Goal: Feedback & Contribution: Leave review/rating

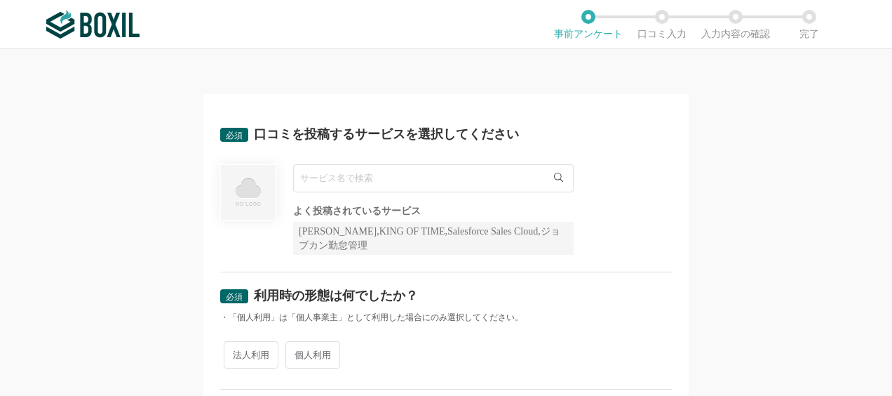
click at [411, 170] on input "text" at bounding box center [433, 178] width 281 height 28
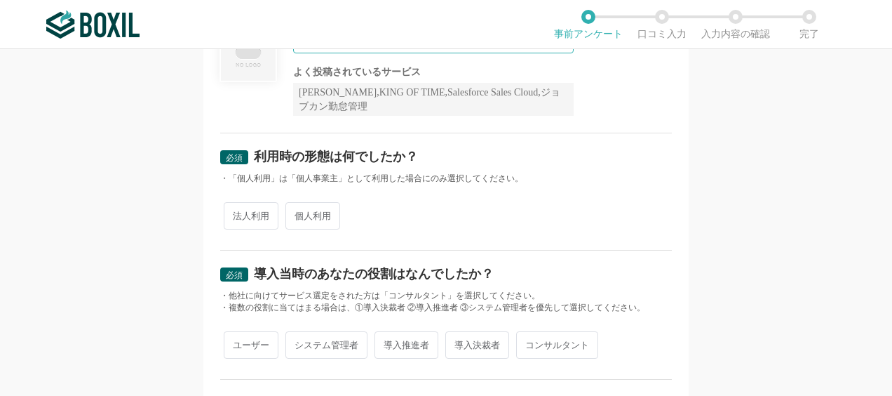
scroll to position [69, 0]
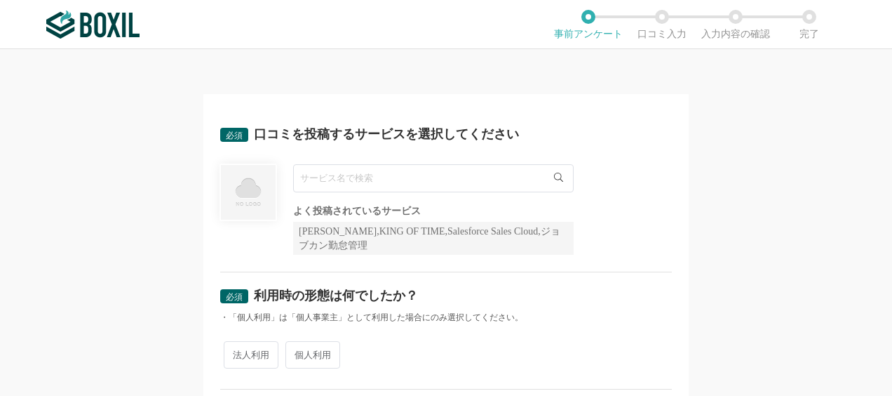
click at [374, 180] on input "text" at bounding box center [433, 178] width 281 height 28
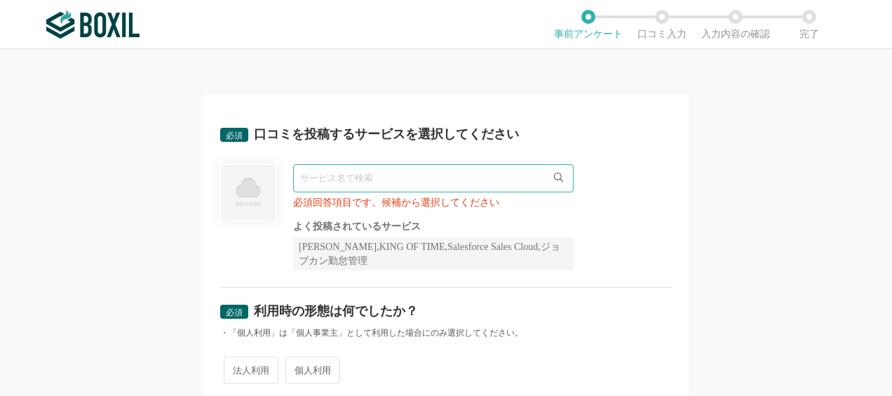
click at [338, 173] on input "text" at bounding box center [433, 178] width 281 height 28
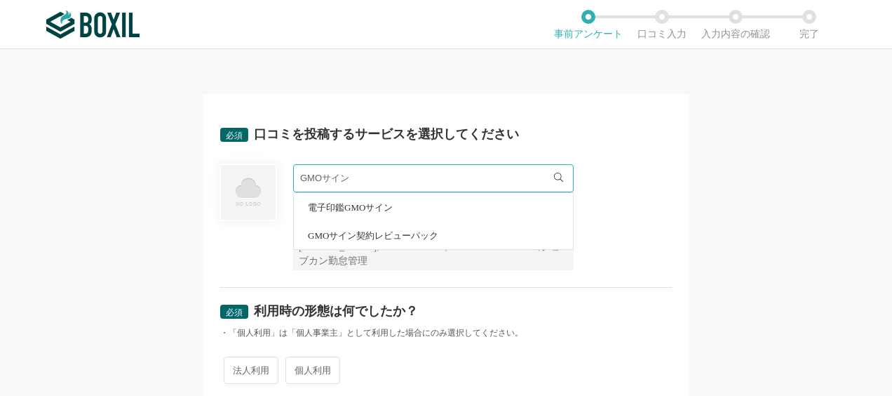
click at [339, 209] on span "電子印鑑GMOサイン" at bounding box center [350, 207] width 85 height 9
type input "電子印鑑GMOサイン"
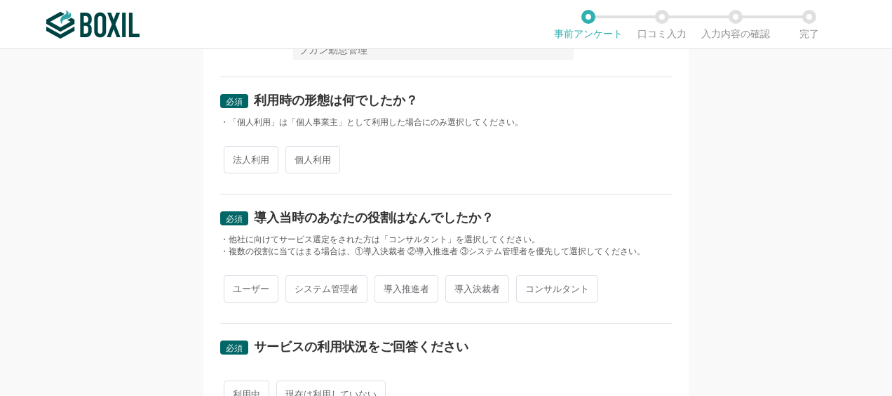
scroll to position [208, 0]
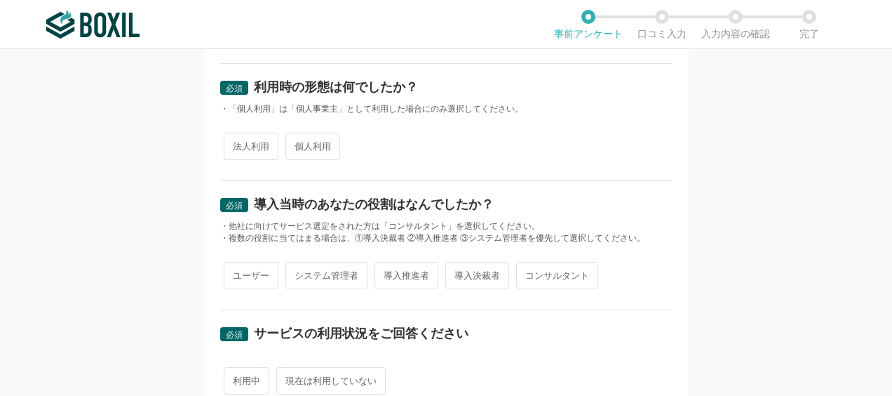
click at [250, 149] on span "法人利用" at bounding box center [251, 146] width 55 height 27
click at [236, 144] on input "法人利用" at bounding box center [231, 139] width 9 height 9
radio input "true"
click at [250, 287] on span "ユーザー" at bounding box center [251, 275] width 55 height 27
click at [236, 273] on input "ユーザー" at bounding box center [231, 268] width 9 height 9
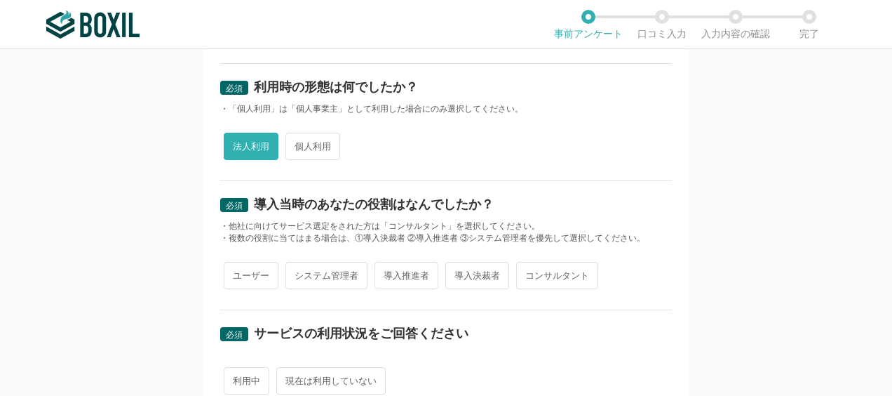
radio input "true"
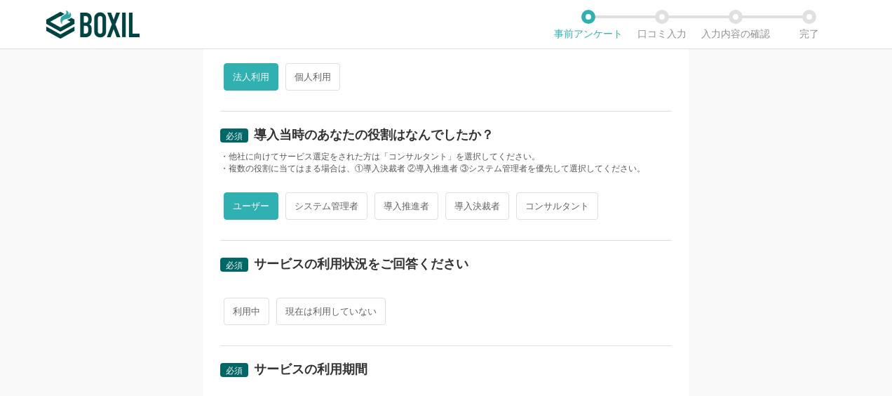
click at [250, 306] on span "利用中" at bounding box center [247, 310] width 46 height 27
click at [236, 306] on input "利用中" at bounding box center [231, 303] width 9 height 9
radio input "true"
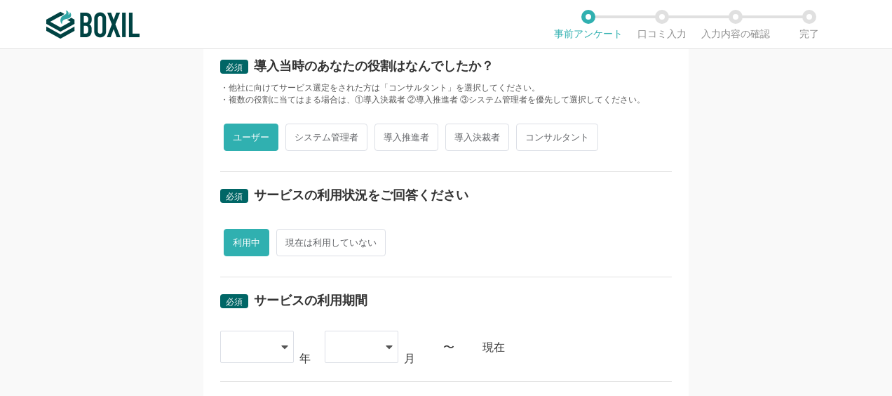
scroll to position [417, 0]
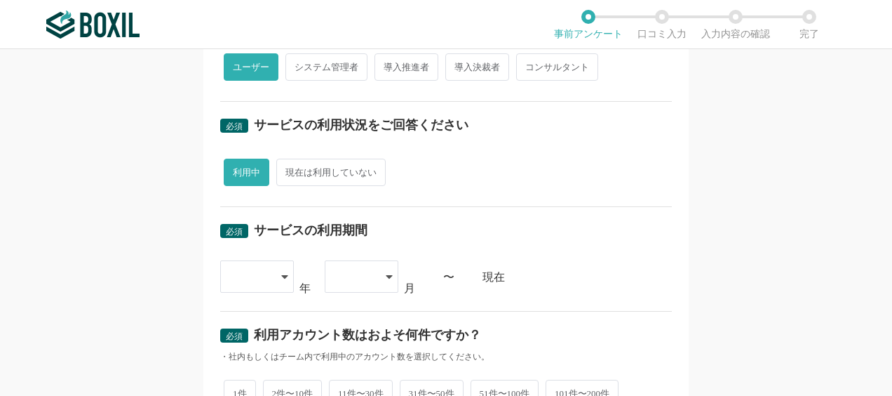
click at [250, 282] on div at bounding box center [249, 276] width 41 height 31
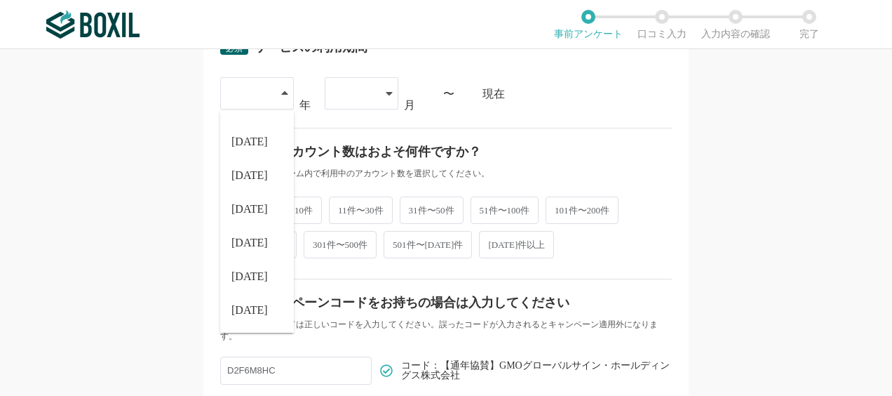
scroll to position [626, 0]
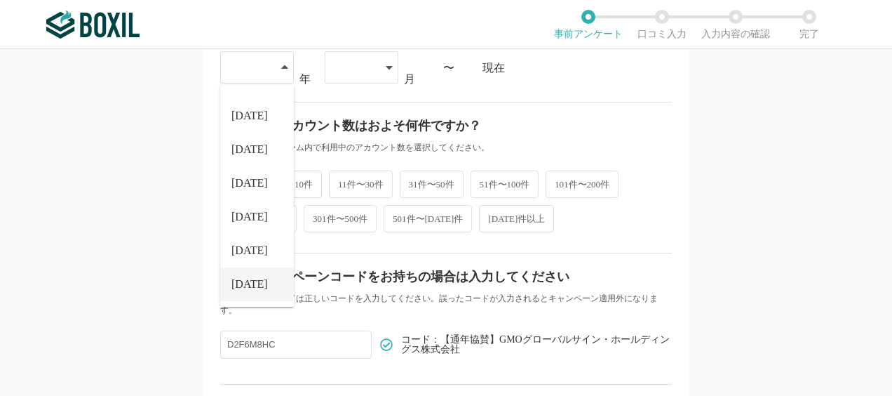
click at [251, 284] on li "[DATE]" at bounding box center [257, 284] width 74 height 34
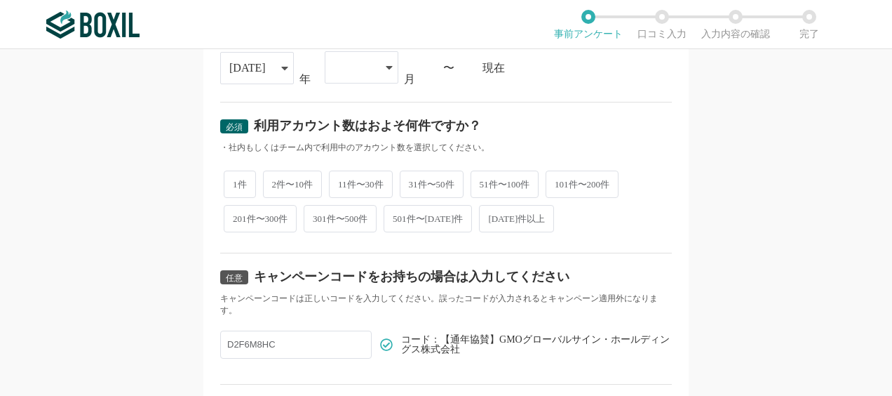
scroll to position [486, 0]
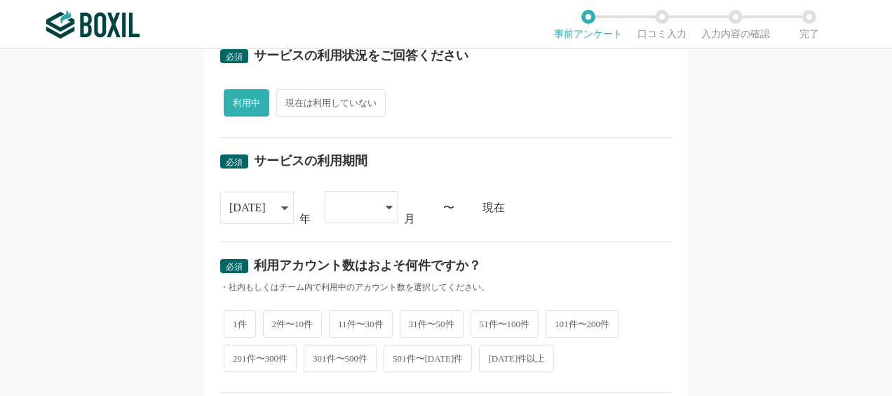
click at [337, 202] on div at bounding box center [354, 206] width 41 height 31
click at [337, 342] on span "04" at bounding box center [341, 347] width 11 height 11
click at [234, 325] on span "1件" at bounding box center [240, 322] width 32 height 27
click at [234, 320] on input "1件" at bounding box center [231, 315] width 9 height 9
radio input "true"
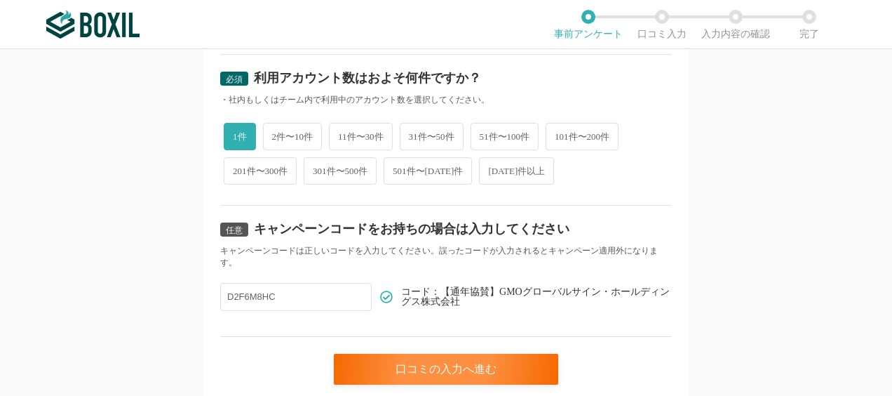
scroll to position [710, 0]
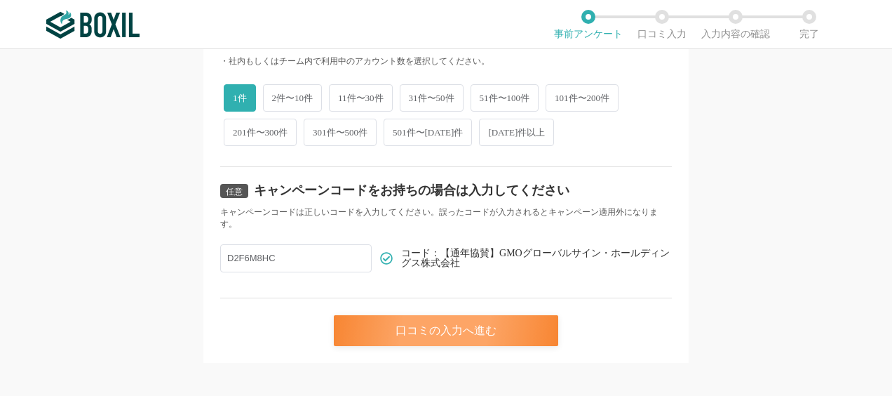
click at [379, 320] on div "口コミの入力へ進む" at bounding box center [446, 330] width 224 height 31
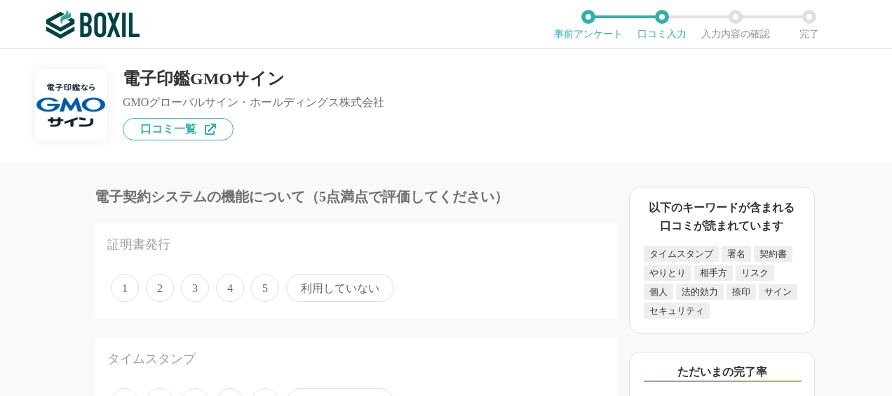
scroll to position [69, 0]
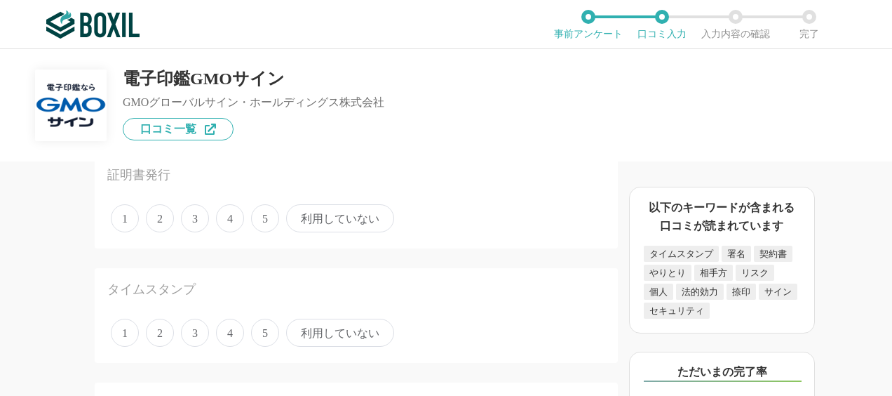
click at [252, 224] on span "5" at bounding box center [265, 218] width 28 height 28
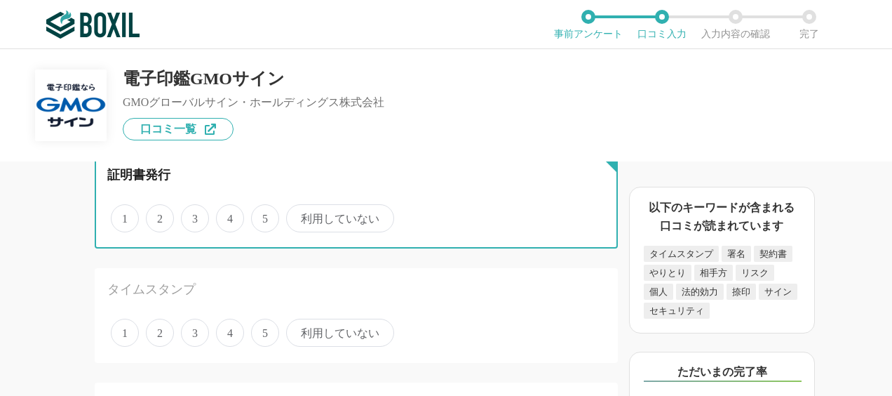
click at [255, 215] on input "5" at bounding box center [259, 210] width 9 height 9
radio input "true"
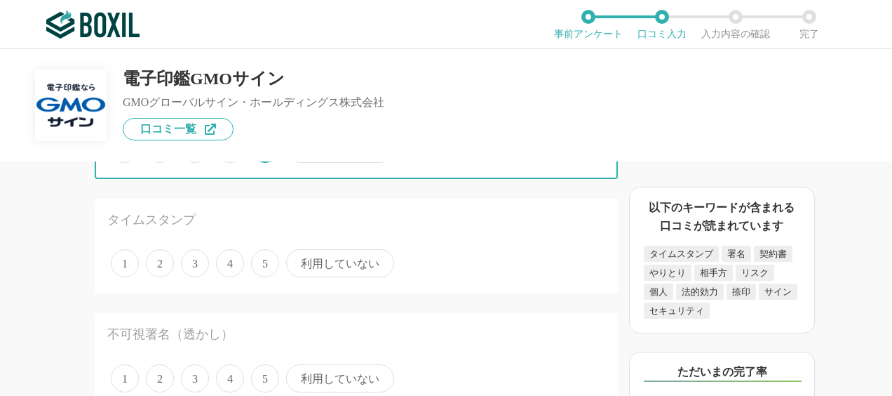
scroll to position [209, 0]
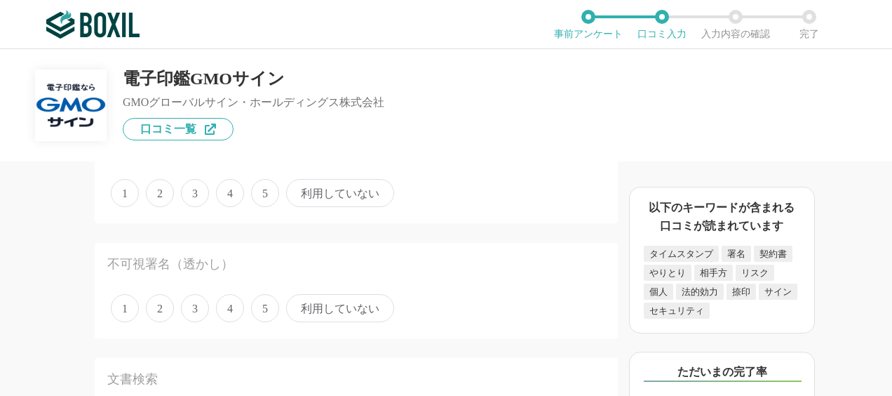
drag, startPoint x: 276, startPoint y: 189, endPoint x: 276, endPoint y: 208, distance: 18.2
click at [276, 194] on span "5" at bounding box center [265, 193] width 28 height 28
click at [264, 190] on input "5" at bounding box center [259, 185] width 9 height 9
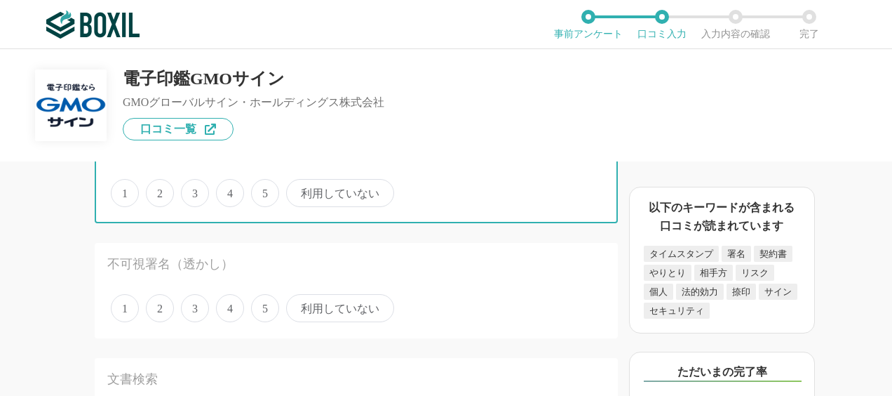
radio input "true"
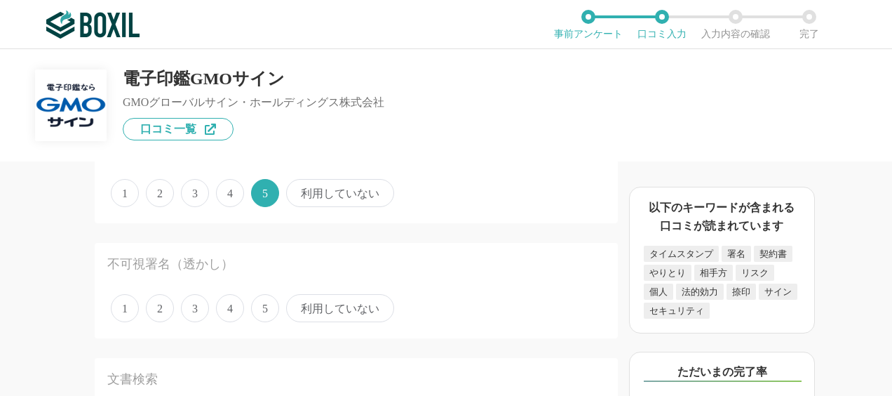
click at [266, 314] on span "5" at bounding box center [265, 308] width 28 height 28
click at [264, 305] on input "5" at bounding box center [259, 300] width 9 height 9
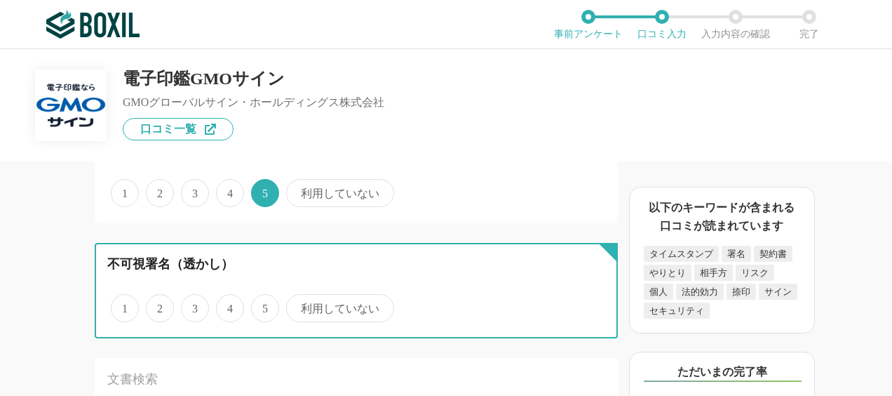
radio input "true"
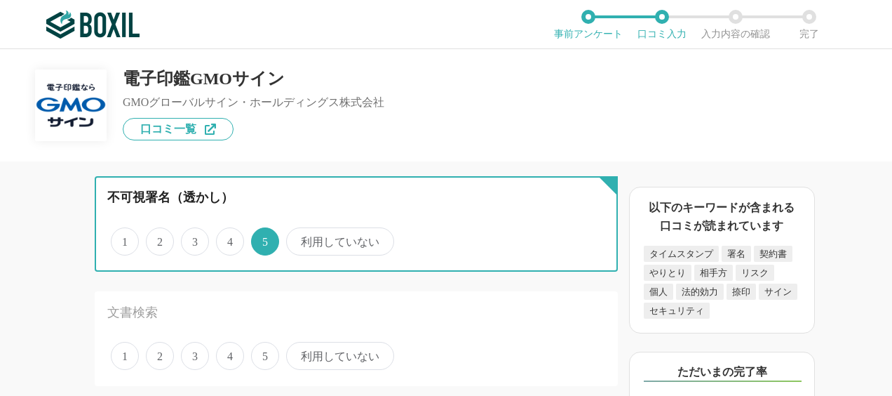
scroll to position [349, 0]
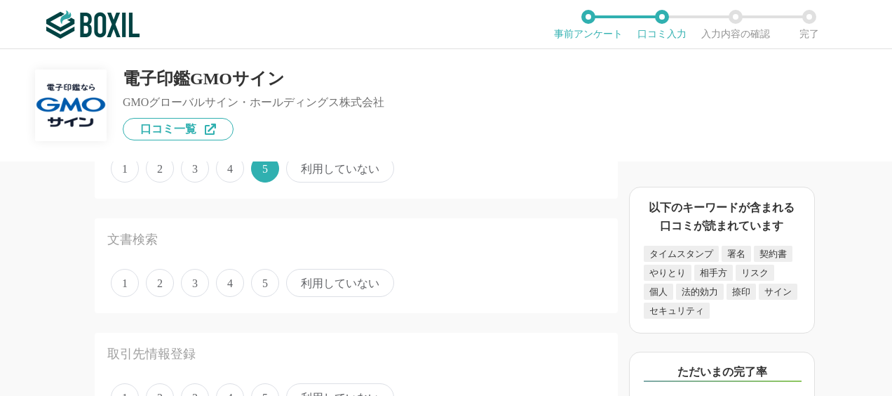
click at [266, 280] on span "5" at bounding box center [265, 283] width 28 height 28
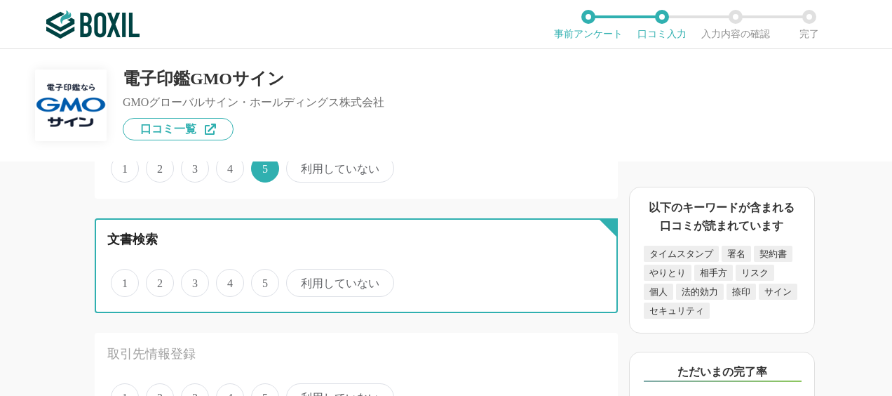
click at [264, 280] on input "5" at bounding box center [259, 275] width 9 height 9
radio input "true"
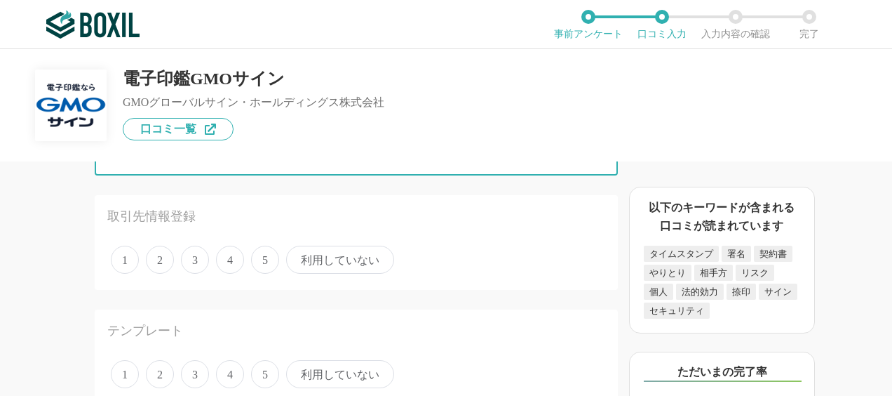
scroll to position [487, 0]
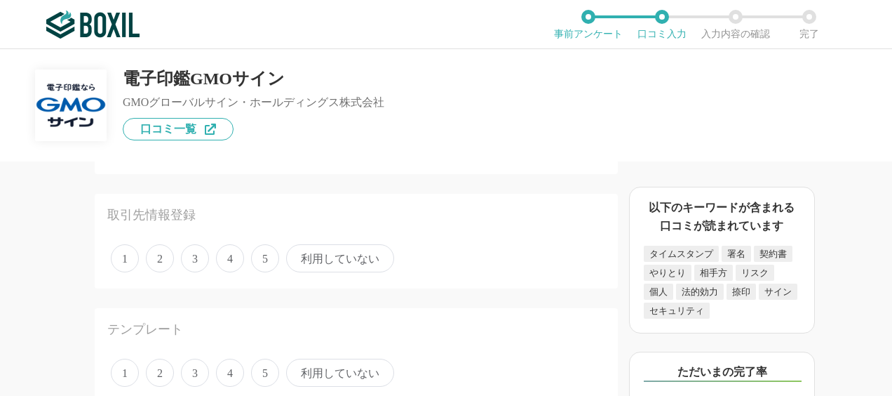
click at [266, 265] on span "5" at bounding box center [265, 258] width 28 height 28
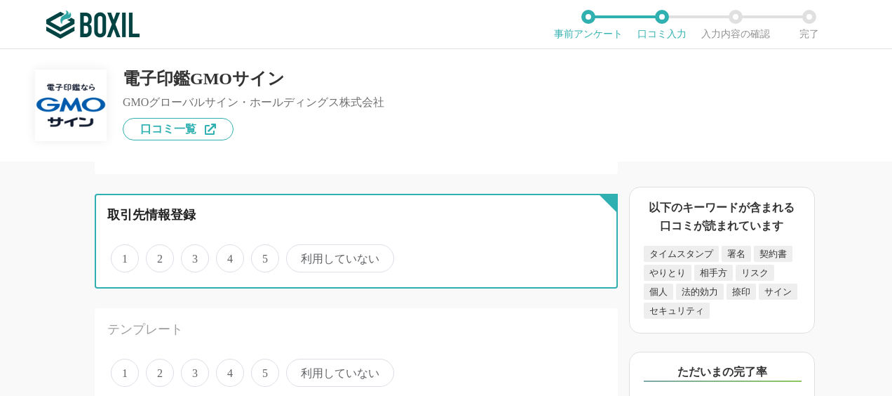
click at [264, 255] on input "5" at bounding box center [259, 250] width 9 height 9
radio input "true"
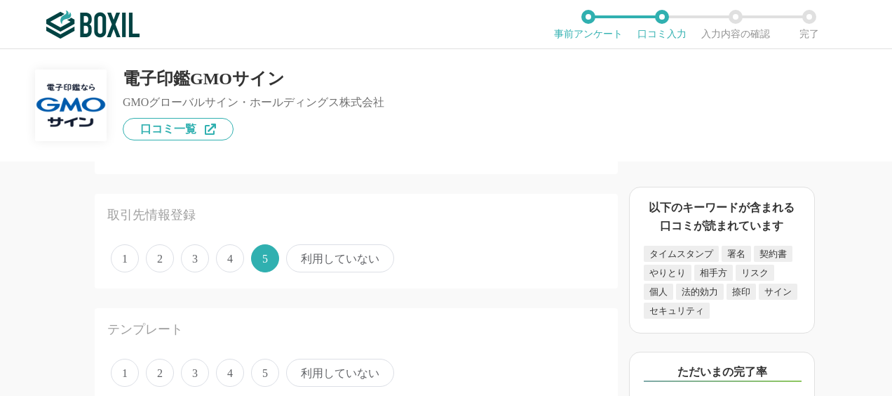
click at [265, 368] on span "5" at bounding box center [265, 372] width 28 height 28
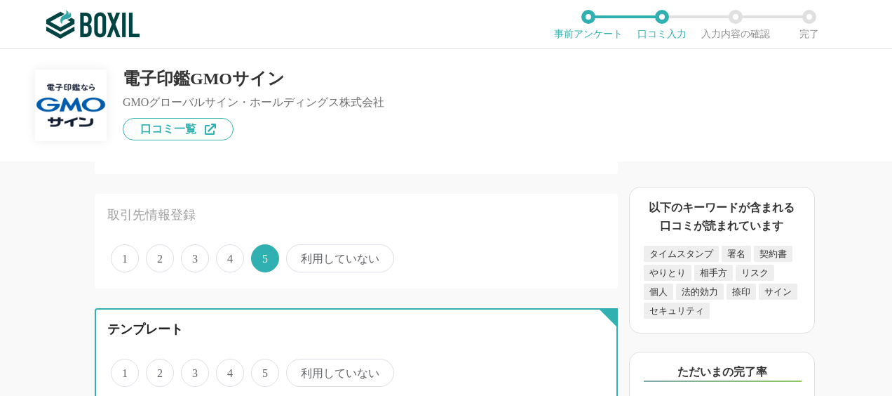
click at [264, 368] on input "5" at bounding box center [259, 364] width 9 height 9
radio input "true"
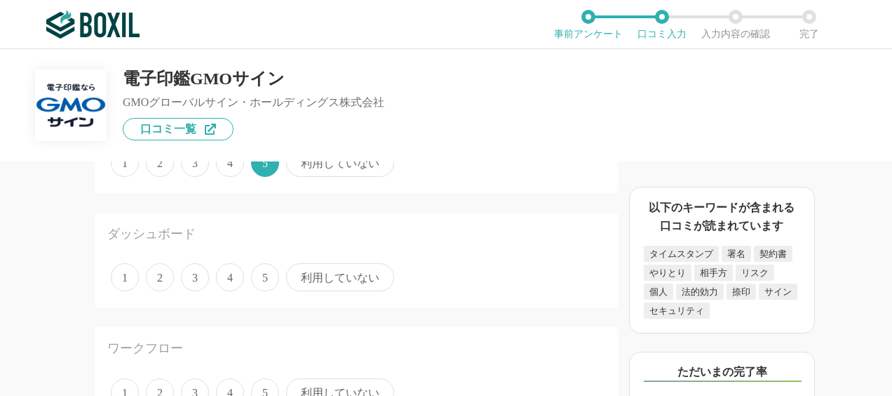
click at [265, 281] on span "5" at bounding box center [265, 277] width 28 height 28
click at [264, 274] on input "5" at bounding box center [259, 269] width 9 height 9
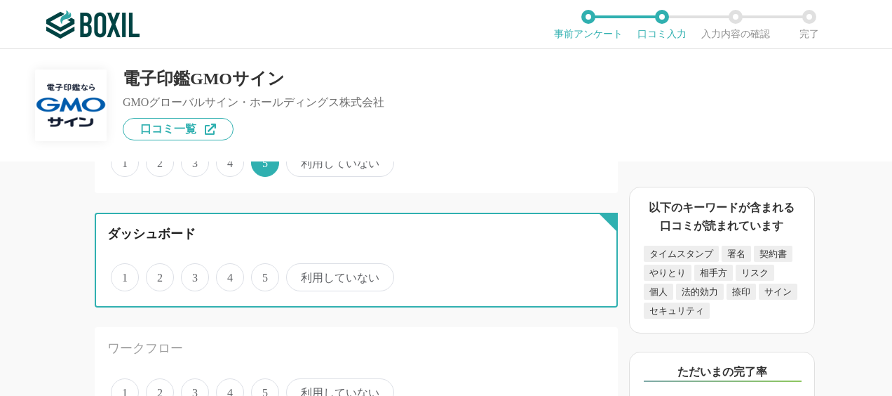
radio input "true"
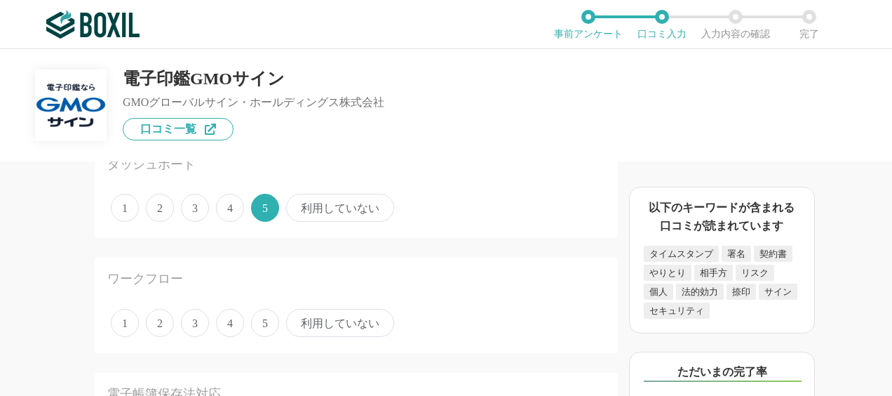
click at [265, 329] on span "5" at bounding box center [265, 323] width 28 height 28
click at [264, 320] on input "5" at bounding box center [259, 315] width 9 height 9
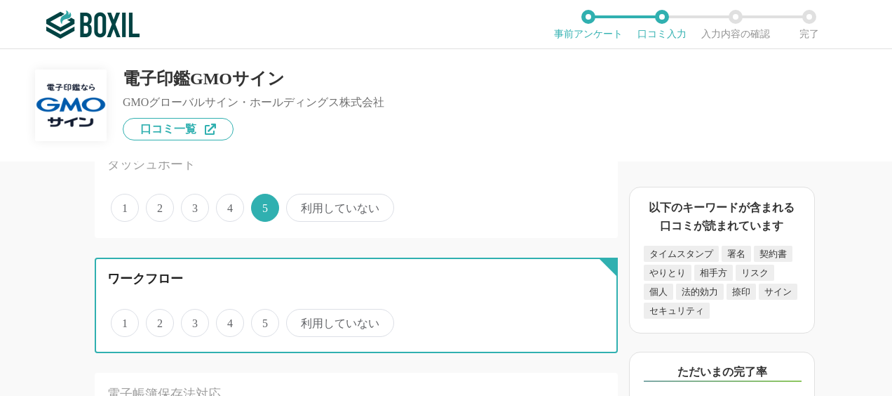
radio input "true"
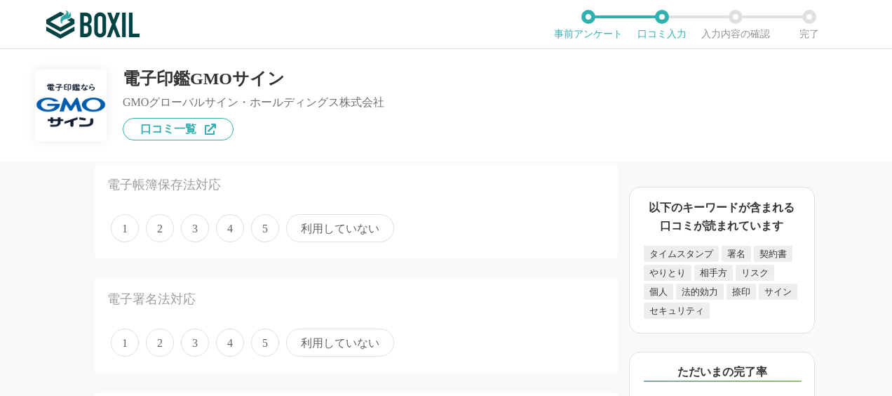
click at [266, 234] on span "5" at bounding box center [265, 228] width 28 height 28
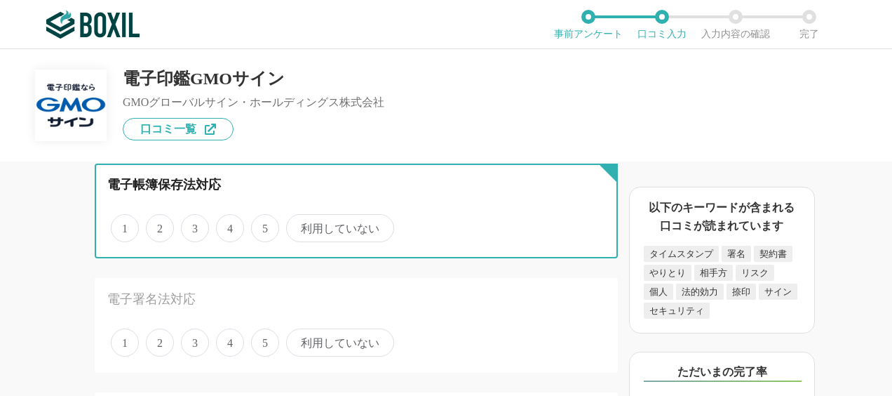
click at [264, 225] on input "5" at bounding box center [259, 220] width 9 height 9
radio input "true"
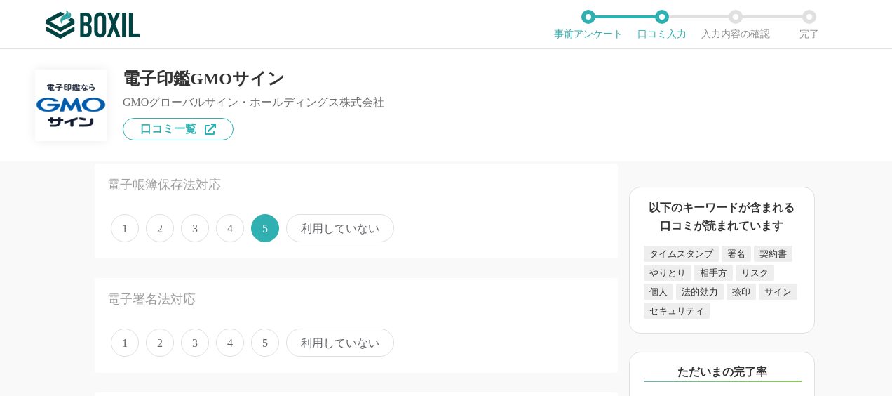
click at [337, 234] on span "利用していない" at bounding box center [340, 228] width 108 height 28
click at [299, 225] on input "利用していない" at bounding box center [294, 220] width 9 height 9
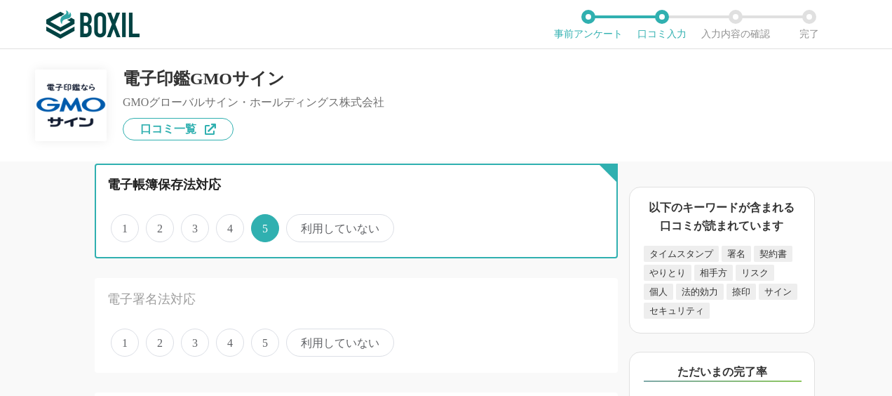
radio input "true"
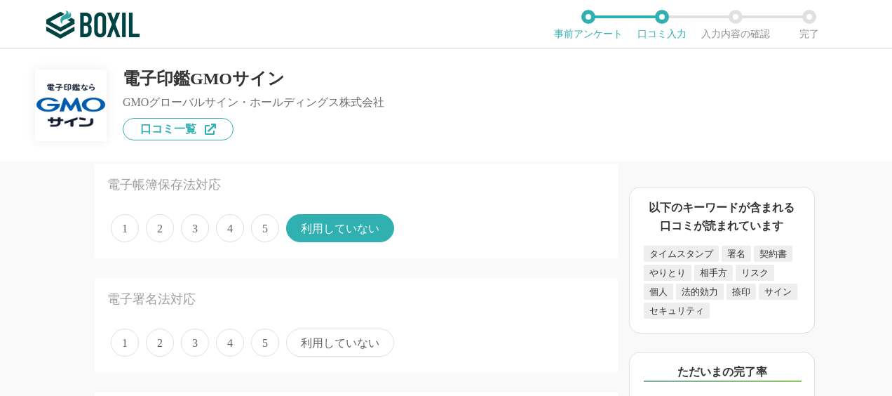
click at [264, 345] on span "5" at bounding box center [265, 342] width 28 height 28
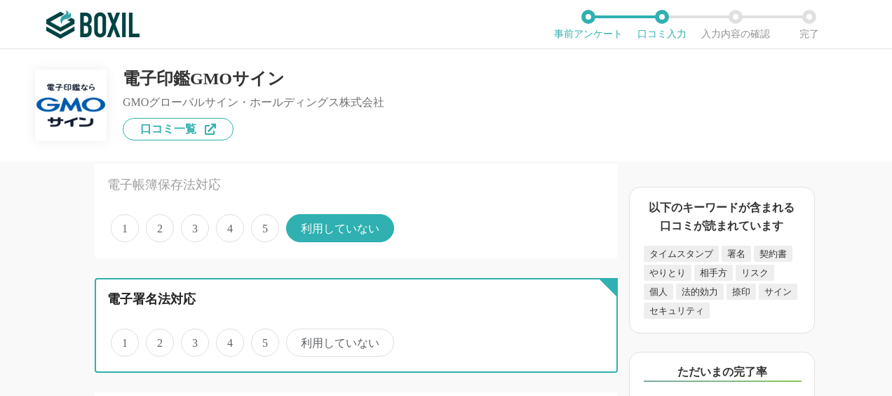
click at [264, 339] on input "5" at bounding box center [259, 334] width 9 height 9
radio input "true"
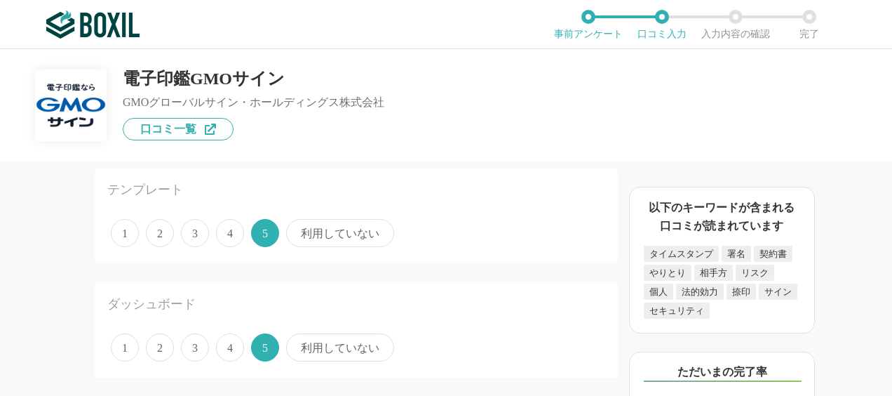
scroll to position [627, 0]
click at [306, 348] on span "利用していない" at bounding box center [340, 347] width 108 height 28
click at [299, 344] on input "利用していない" at bounding box center [294, 339] width 9 height 9
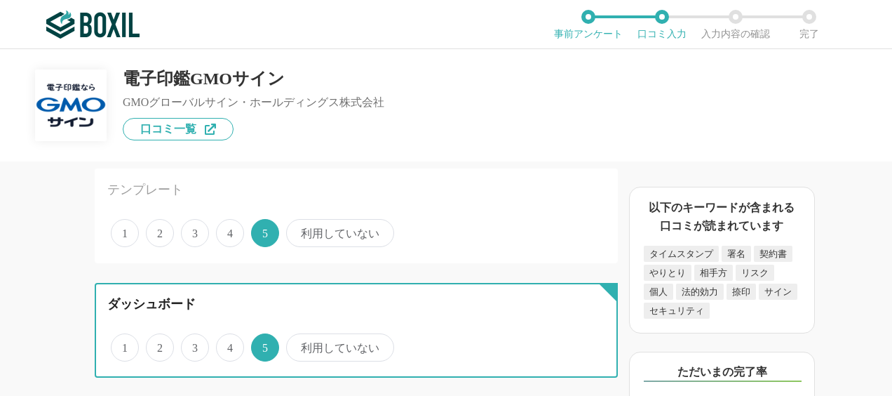
radio input "true"
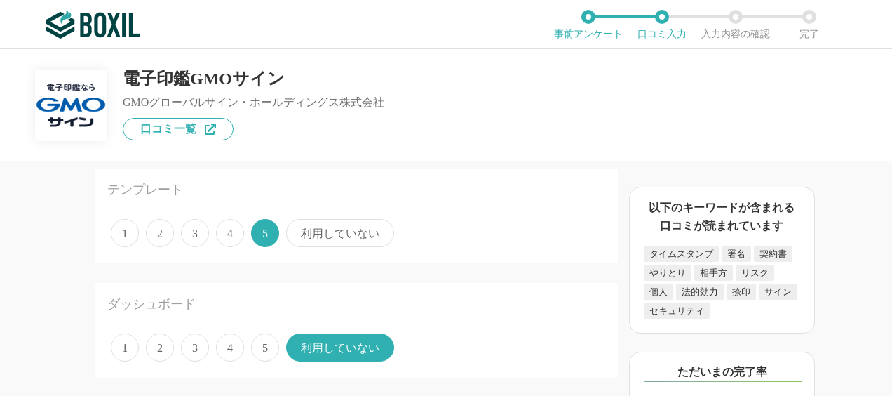
click at [320, 234] on span "利用していない" at bounding box center [340, 233] width 108 height 28
click at [299, 230] on input "利用していない" at bounding box center [294, 225] width 9 height 9
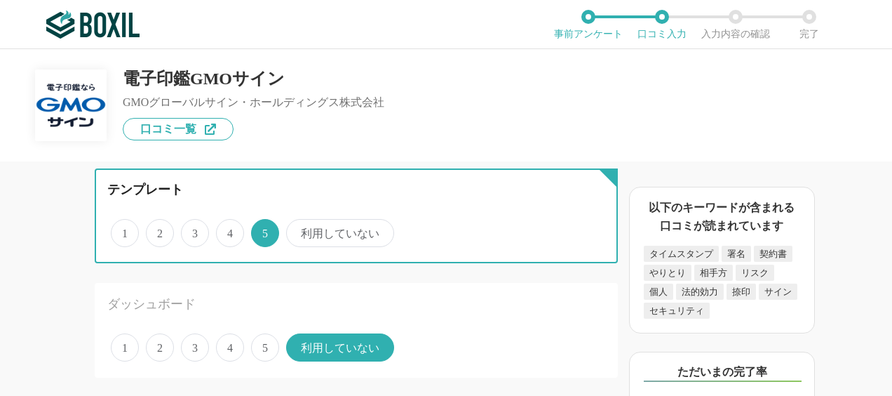
radio input "true"
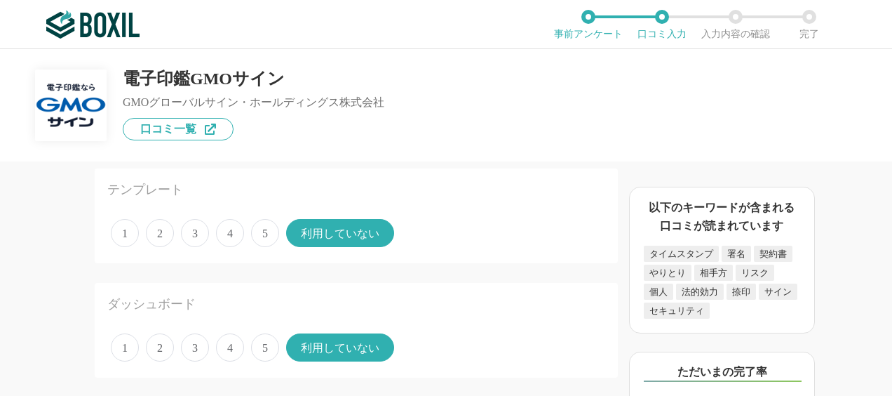
click at [274, 348] on span "5" at bounding box center [265, 347] width 28 height 28
click at [264, 344] on input "5" at bounding box center [259, 339] width 9 height 9
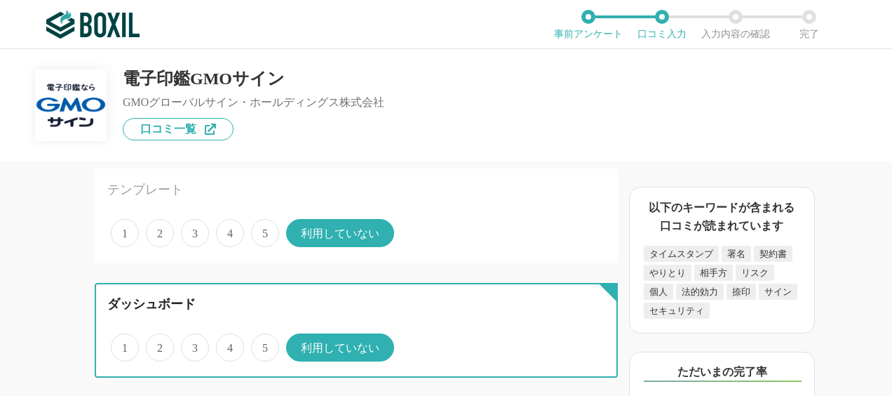
radio input "true"
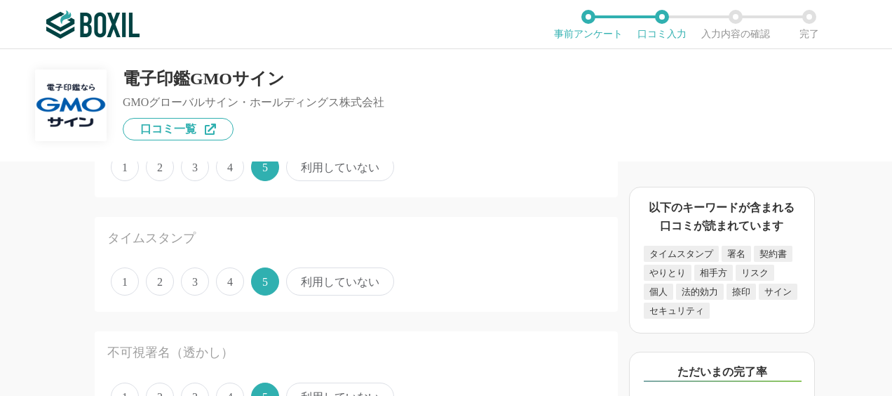
scroll to position [209, 0]
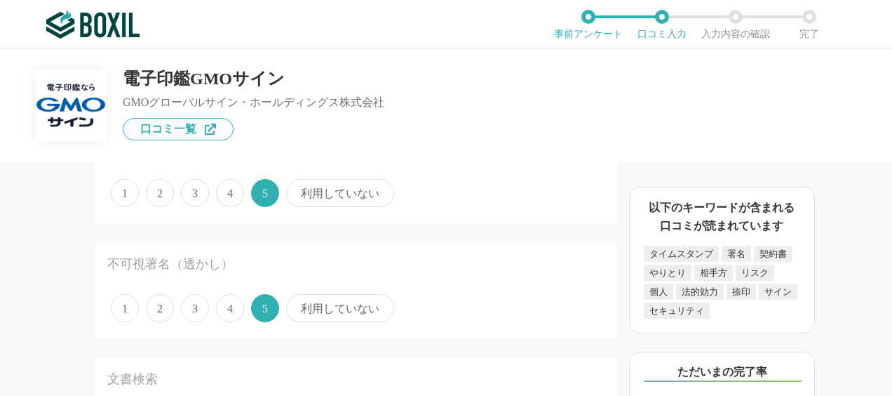
click at [339, 306] on span "利用していない" at bounding box center [340, 308] width 108 height 28
click at [299, 305] on input "利用していない" at bounding box center [294, 300] width 9 height 9
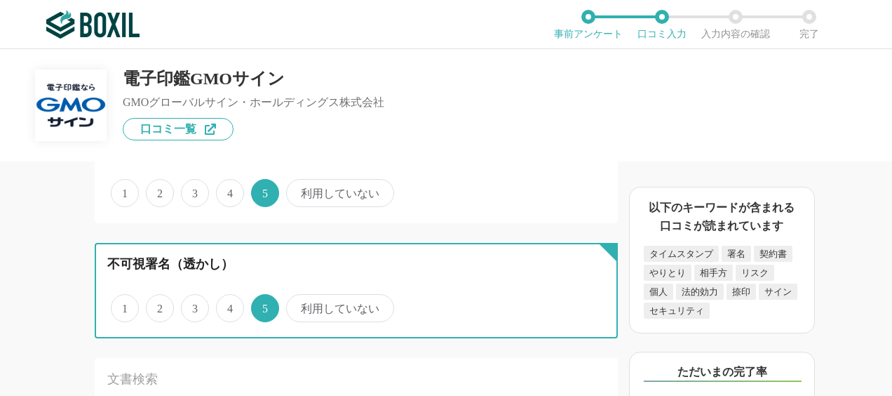
radio input "true"
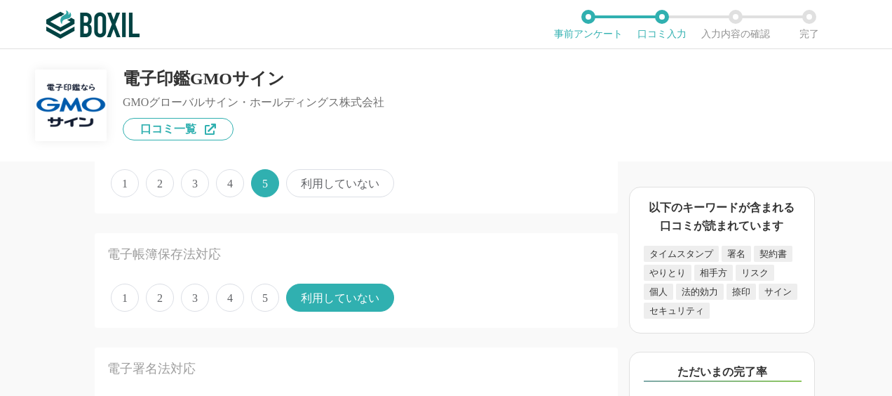
scroll to position [1115, 0]
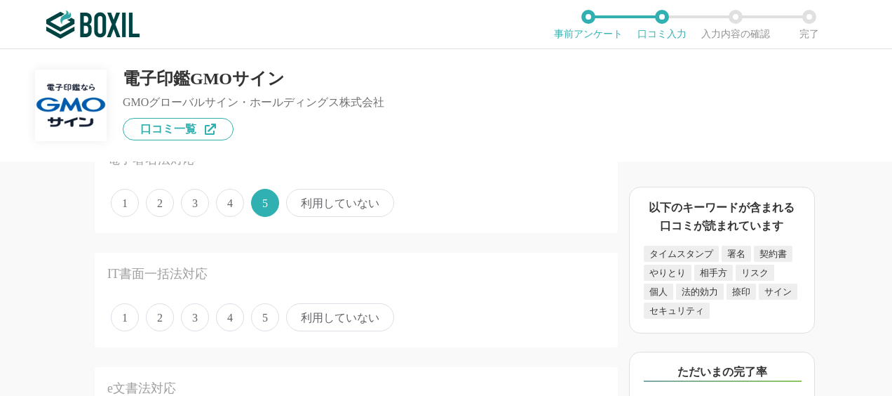
click at [339, 311] on span "利用していない" at bounding box center [340, 317] width 108 height 28
click at [299, 311] on input "利用していない" at bounding box center [294, 309] width 9 height 9
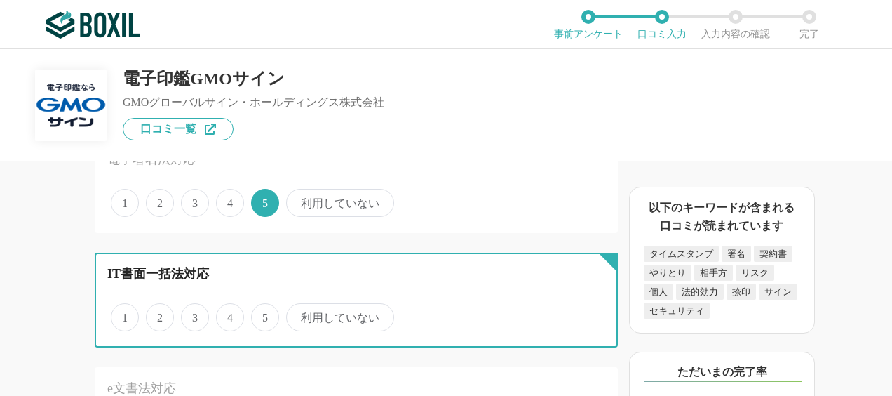
radio input "true"
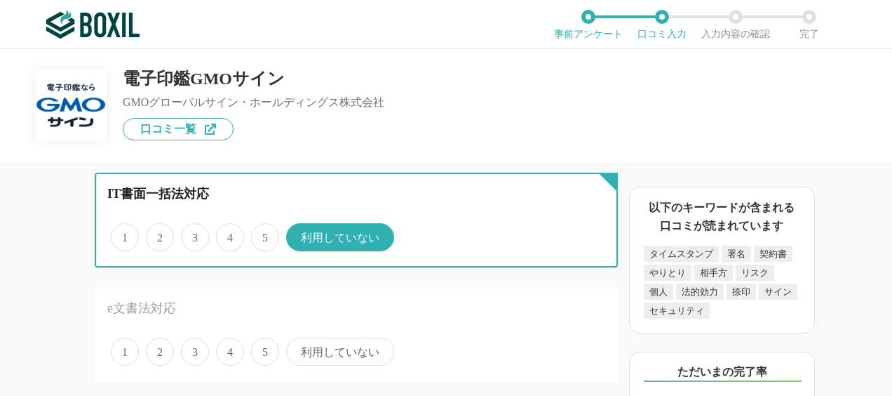
scroll to position [1255, 0]
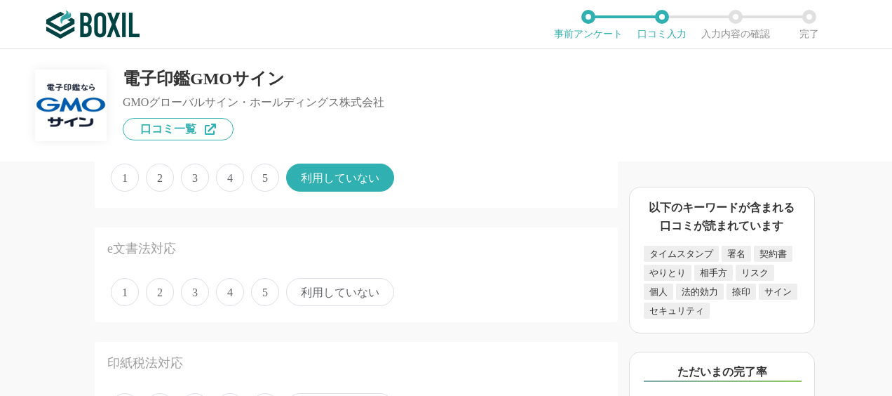
click at [339, 297] on span "利用していない" at bounding box center [340, 292] width 108 height 28
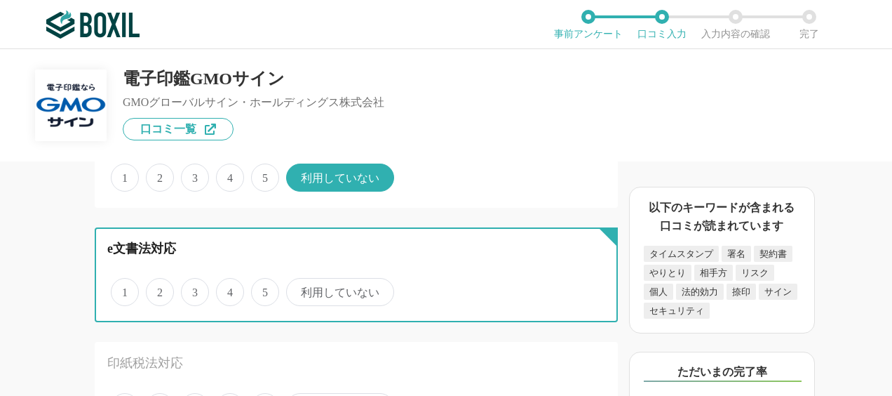
click at [299, 289] on input "利用していない" at bounding box center [294, 284] width 9 height 9
radio input "true"
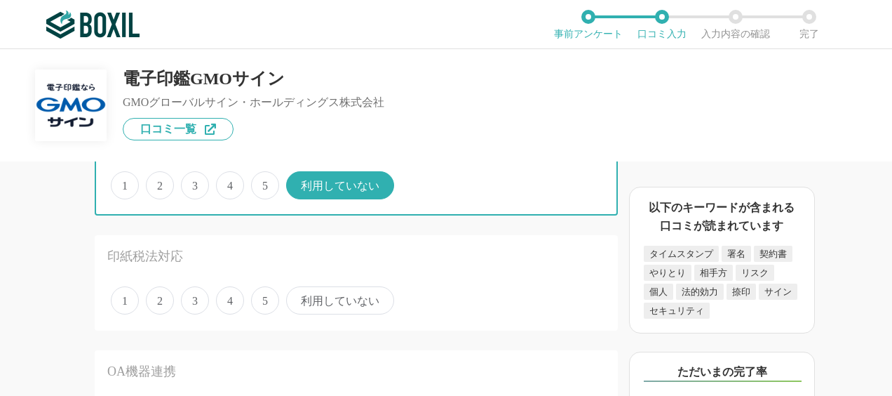
scroll to position [1394, 0]
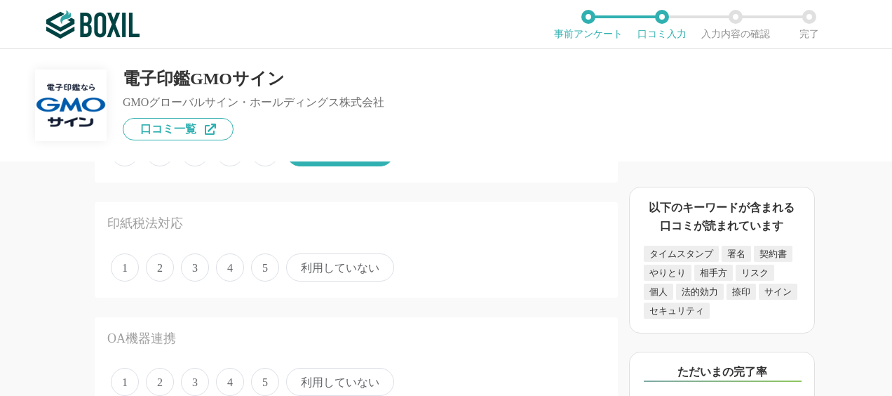
click at [255, 271] on span "5" at bounding box center [265, 267] width 28 height 28
click at [255, 264] on input "5" at bounding box center [259, 259] width 9 height 9
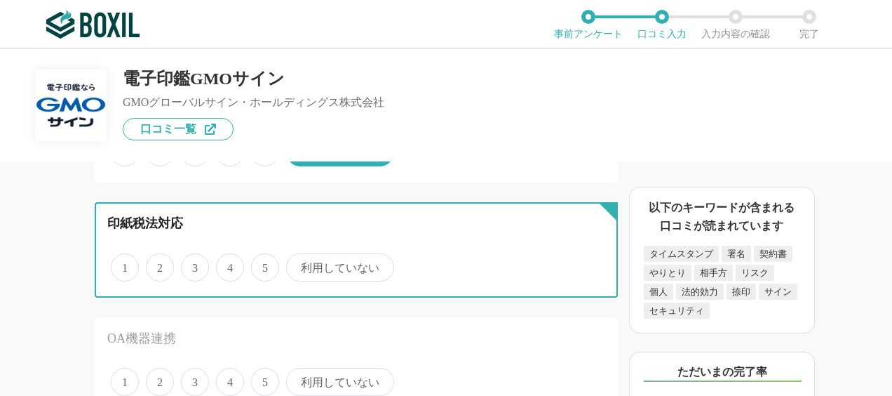
radio input "true"
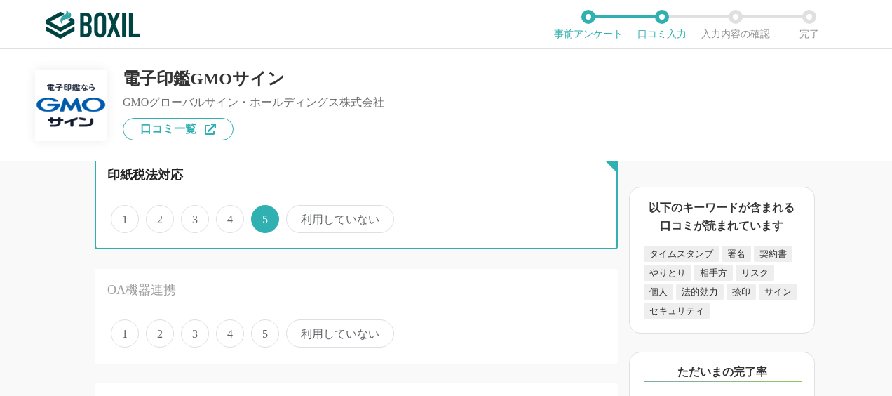
scroll to position [1464, 0]
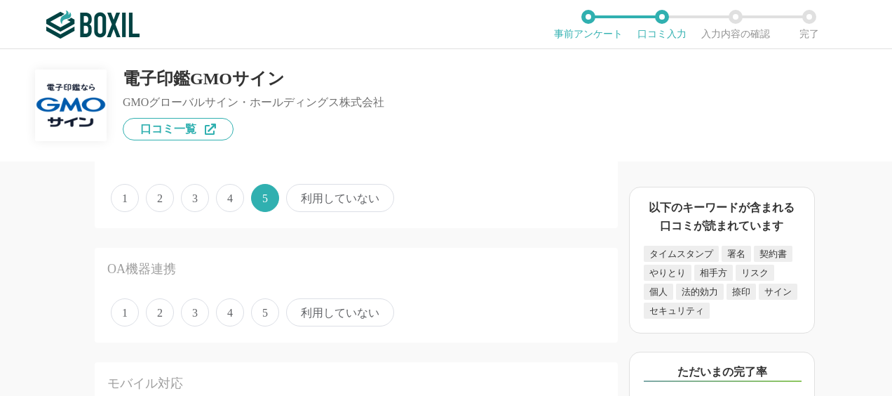
click at [302, 308] on span "利用していない" at bounding box center [340, 312] width 108 height 28
click at [299, 308] on input "利用していない" at bounding box center [294, 304] width 9 height 9
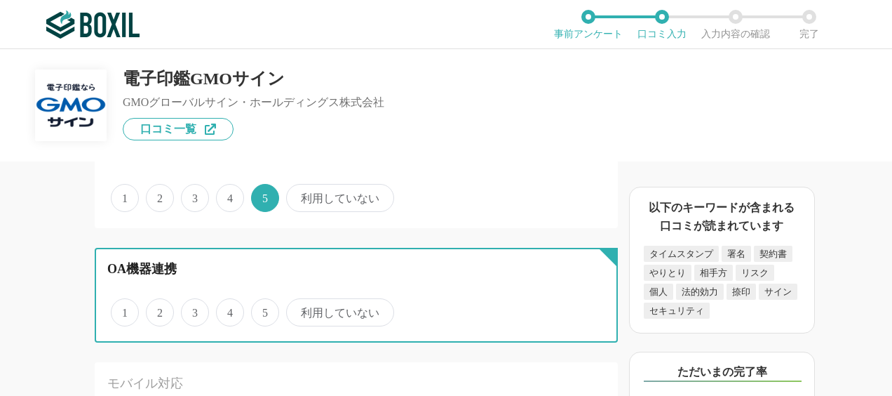
radio input "true"
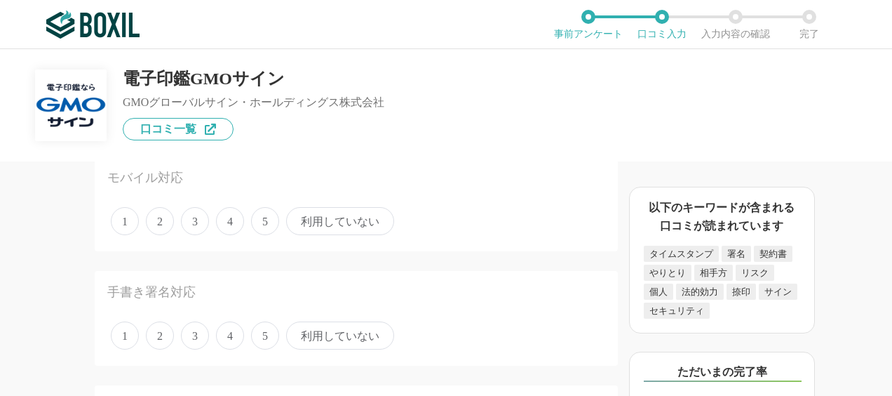
scroll to position [1673, 0]
click at [331, 228] on span "利用していない" at bounding box center [340, 217] width 108 height 28
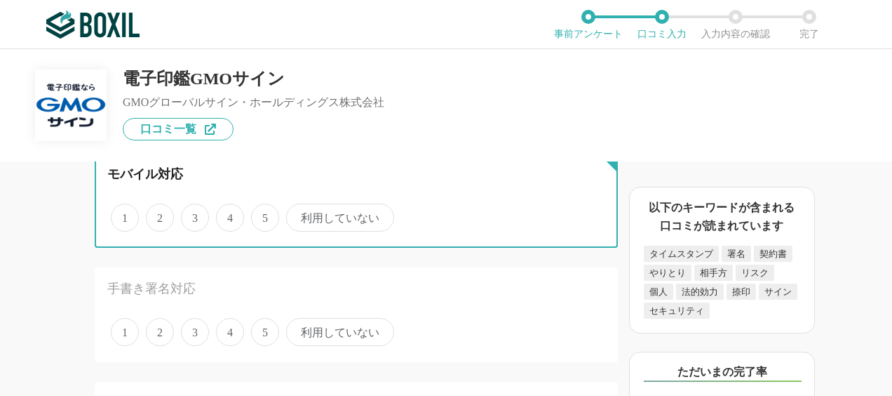
click at [299, 215] on input "利用していない" at bounding box center [294, 209] width 9 height 9
radio input "true"
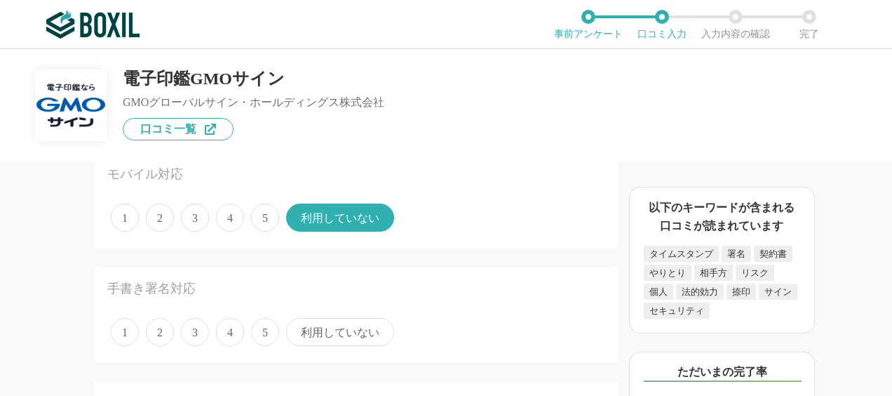
click at [272, 331] on span "5" at bounding box center [265, 332] width 28 height 28
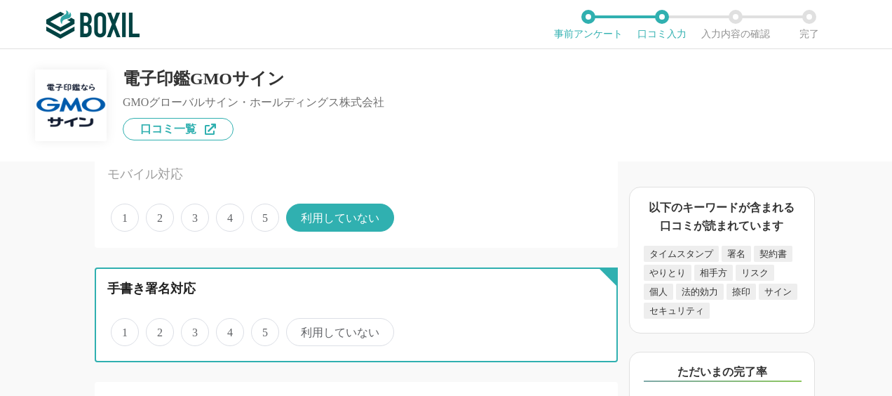
click at [264, 329] on input "5" at bounding box center [259, 324] width 9 height 9
radio input "true"
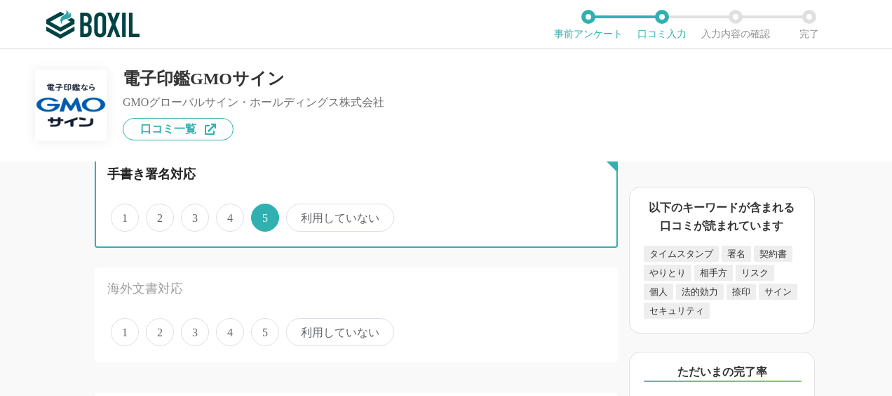
scroll to position [1812, 0]
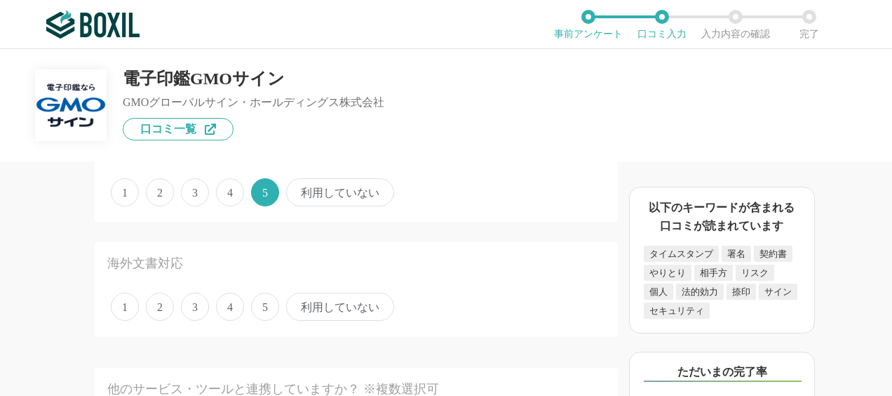
click at [304, 300] on span "利用していない" at bounding box center [340, 306] width 108 height 28
click at [299, 300] on input "利用していない" at bounding box center [294, 299] width 9 height 9
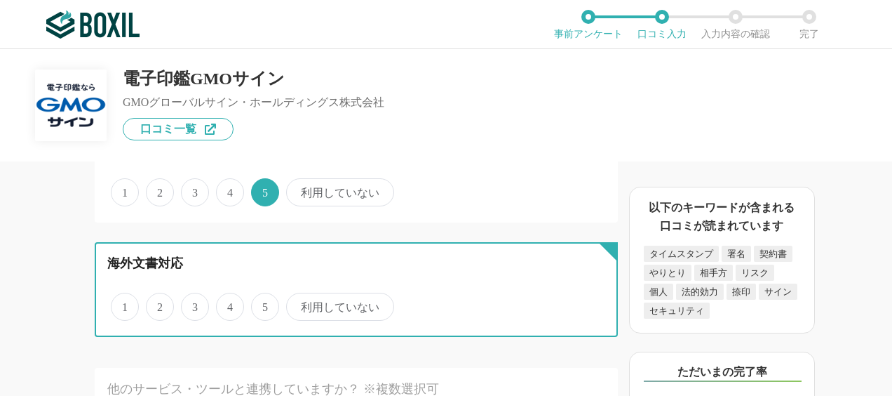
radio input "true"
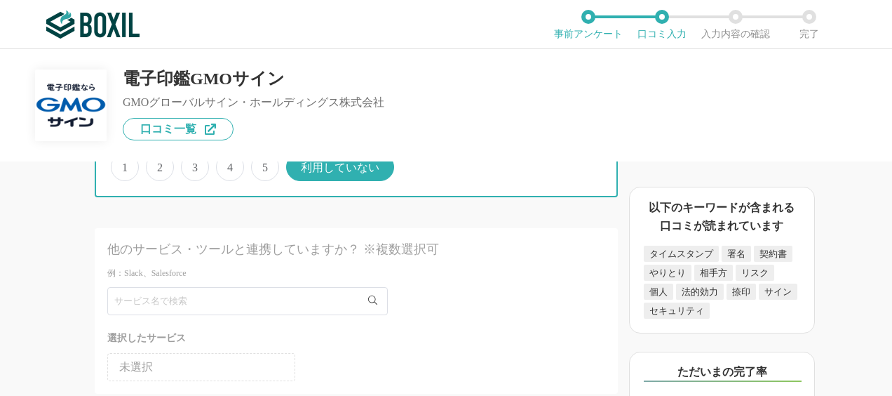
scroll to position [2161, 0]
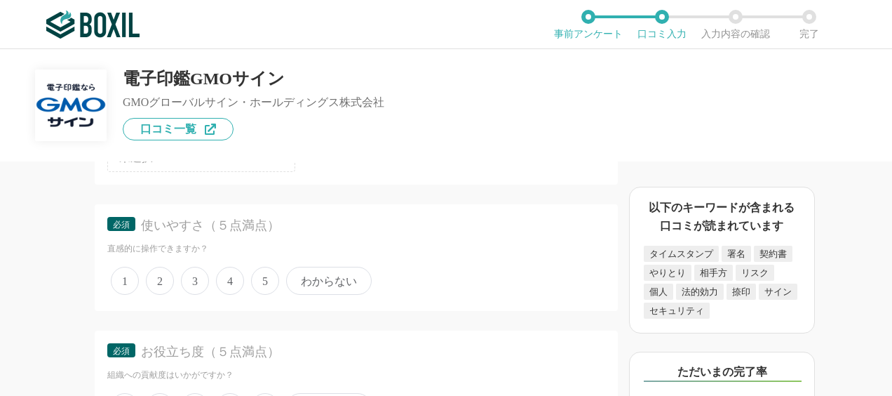
click at [304, 284] on span "わからない" at bounding box center [329, 280] width 86 height 28
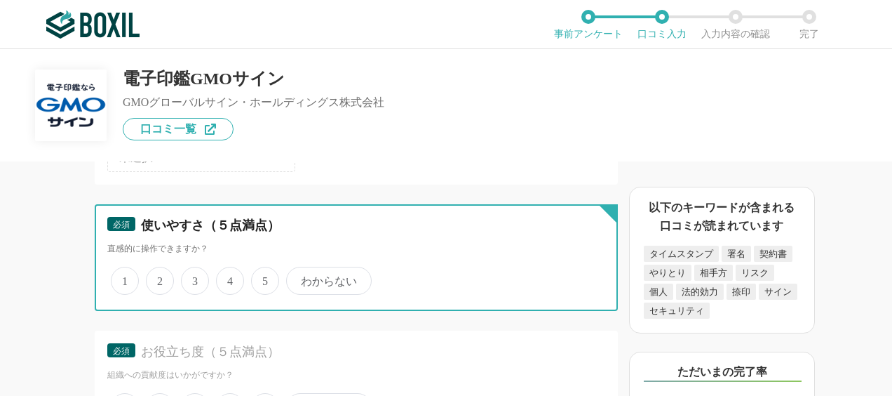
click at [299, 278] on input "わからない" at bounding box center [294, 273] width 9 height 9
radio input "true"
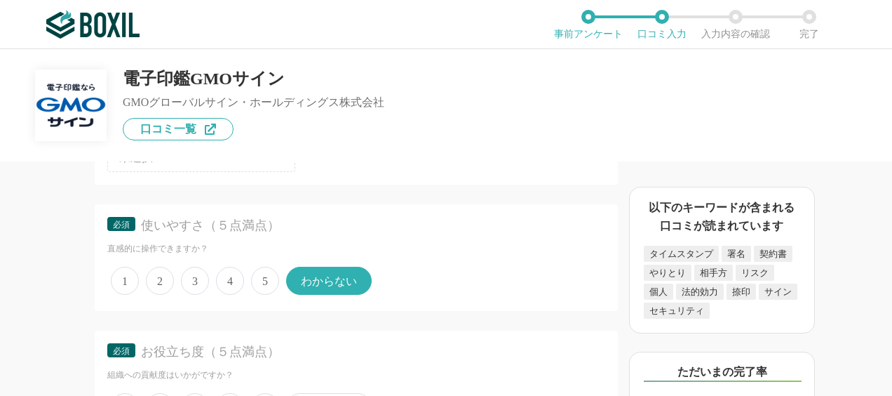
click at [269, 285] on span "5" at bounding box center [265, 280] width 28 height 28
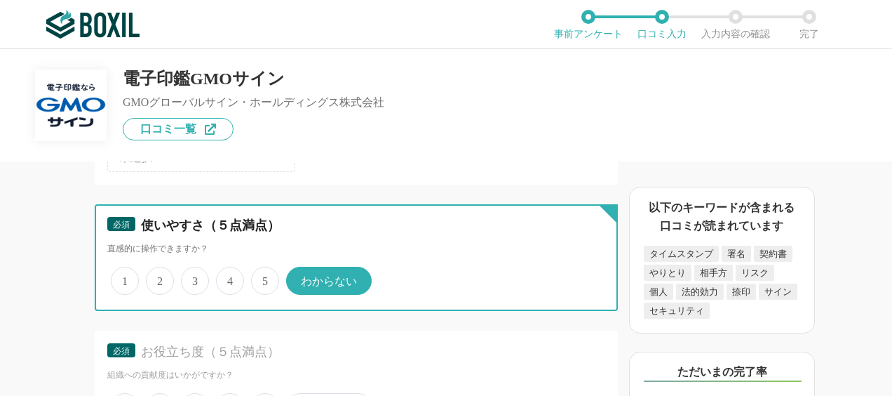
click at [264, 278] on input "5" at bounding box center [259, 273] width 9 height 9
radio input "true"
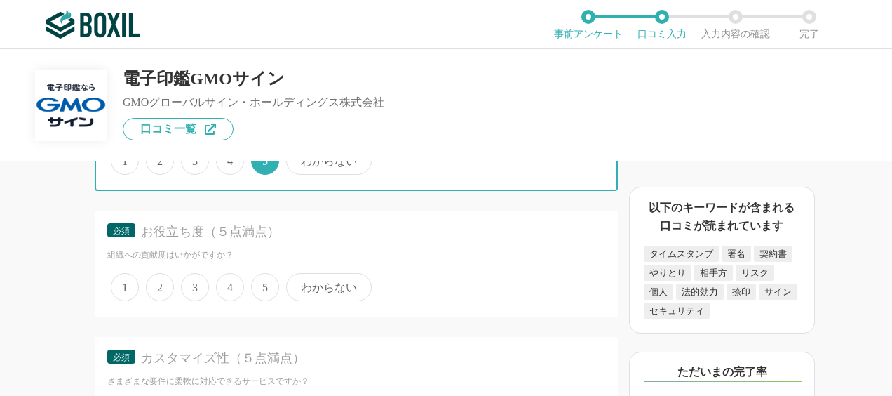
scroll to position [2300, 0]
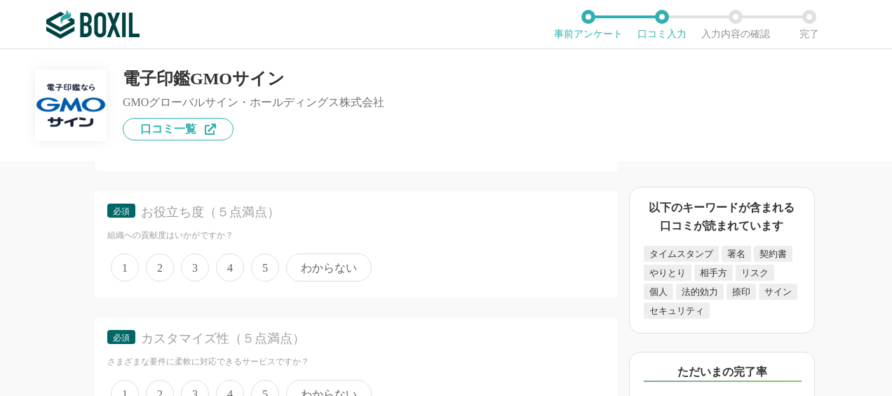
click at [269, 277] on span "5" at bounding box center [265, 267] width 28 height 28
click at [264, 264] on input "5" at bounding box center [259, 259] width 9 height 9
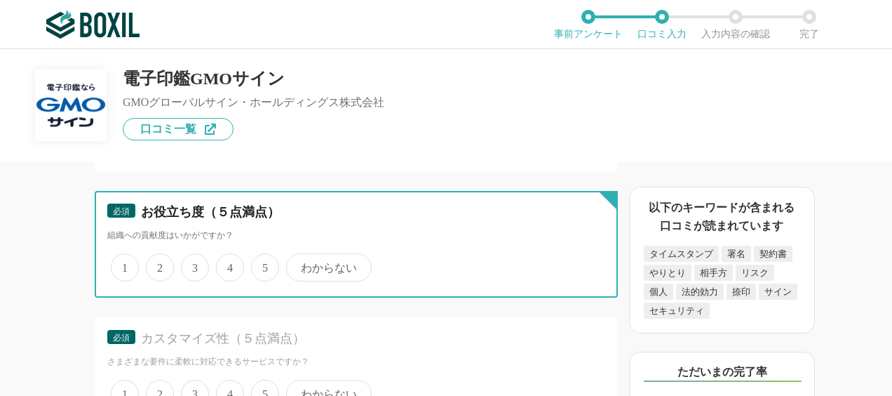
radio input "true"
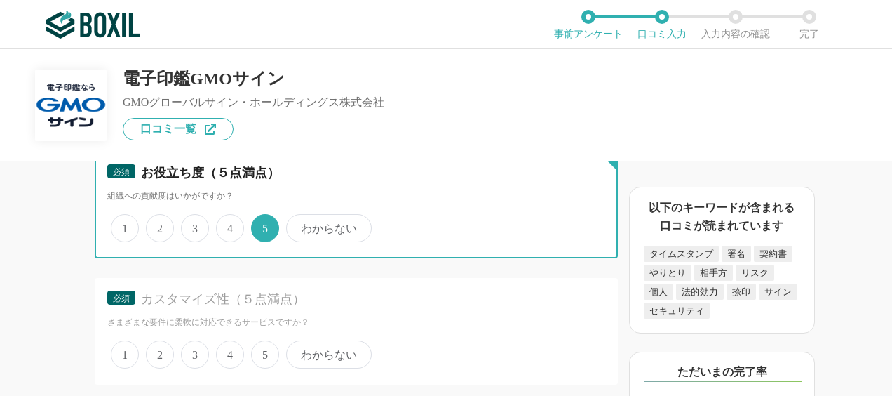
scroll to position [2370, 0]
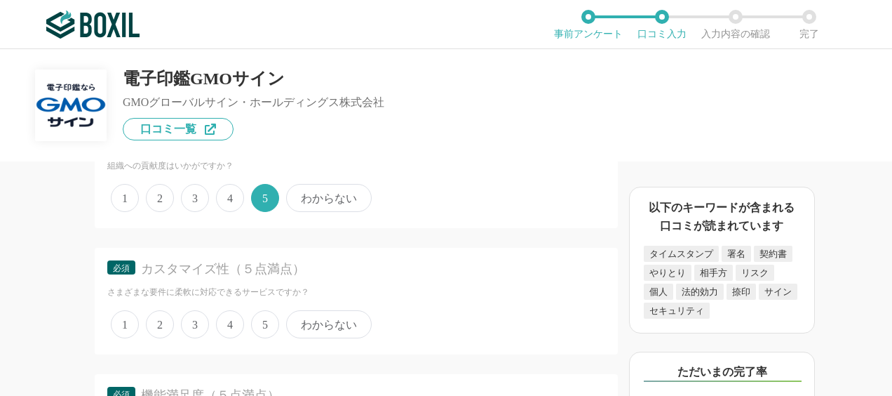
click at [269, 318] on span "5" at bounding box center [265, 324] width 28 height 28
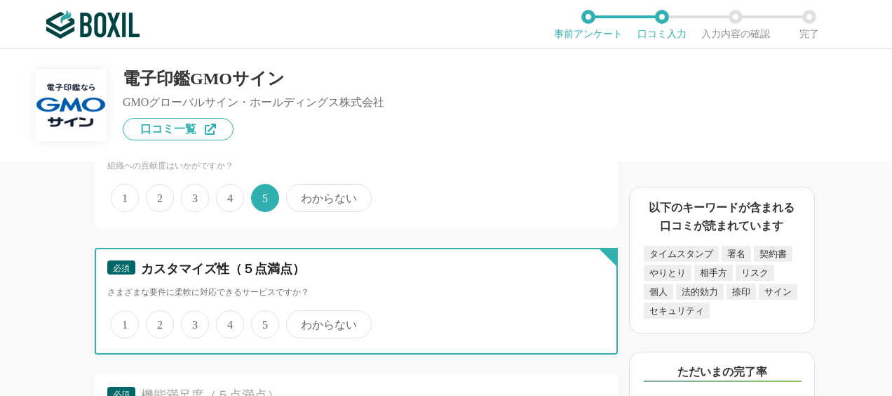
click at [264, 318] on input "5" at bounding box center [259, 316] width 9 height 9
radio input "true"
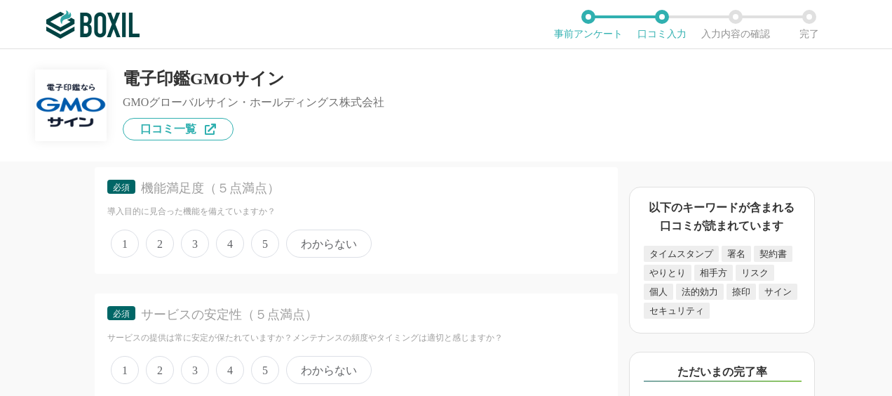
scroll to position [2579, 0]
click at [269, 248] on span "5" at bounding box center [265, 241] width 28 height 28
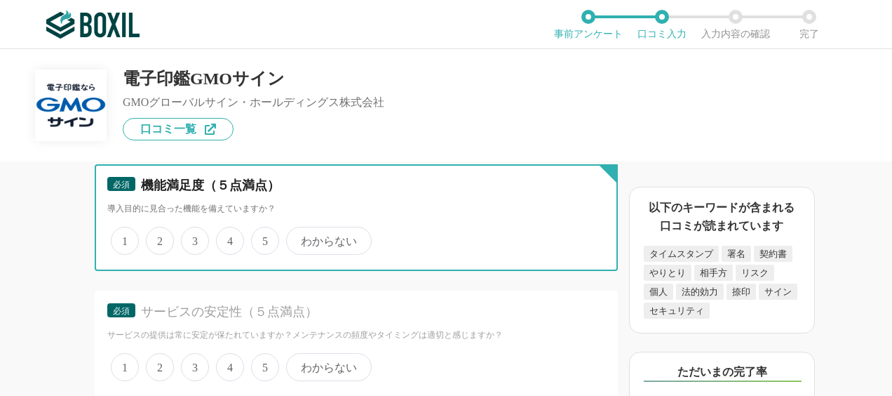
click at [264, 238] on input "5" at bounding box center [259, 233] width 9 height 9
radio input "true"
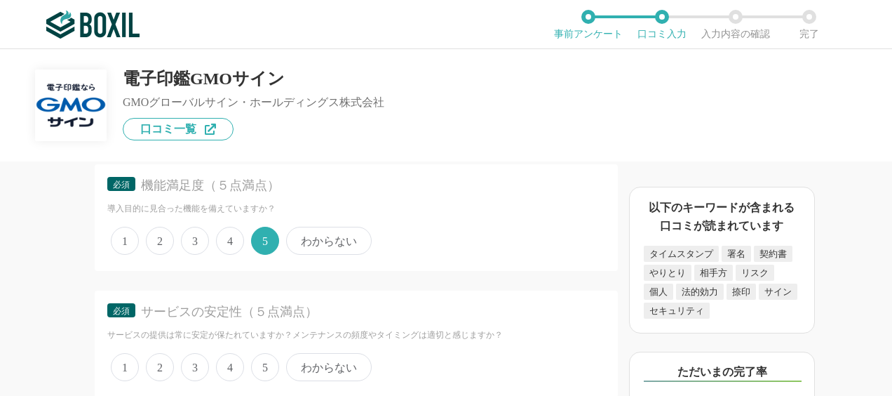
click at [271, 365] on span "5" at bounding box center [265, 367] width 28 height 28
click at [264, 364] on input "5" at bounding box center [259, 359] width 9 height 9
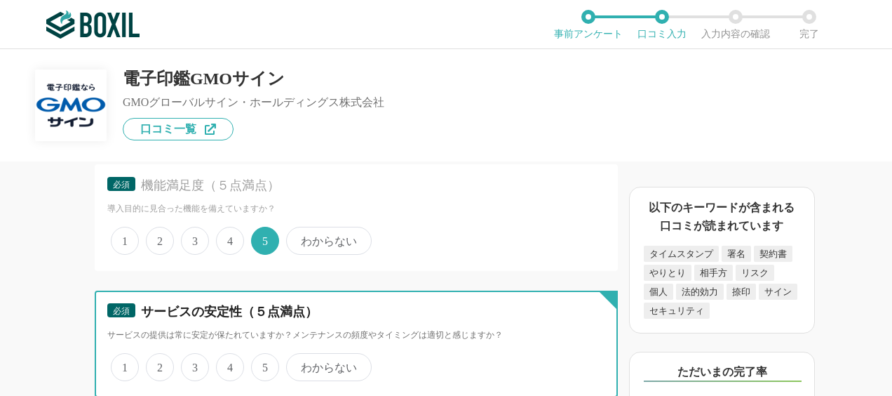
radio input "true"
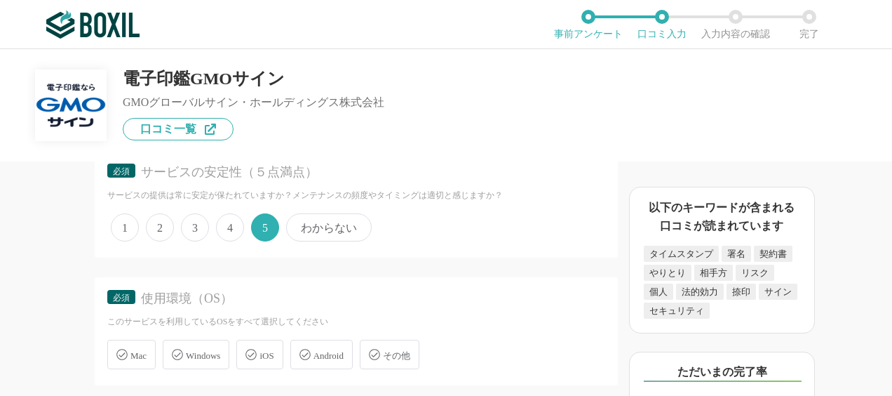
click at [196, 350] on span "Windows" at bounding box center [203, 355] width 34 height 11
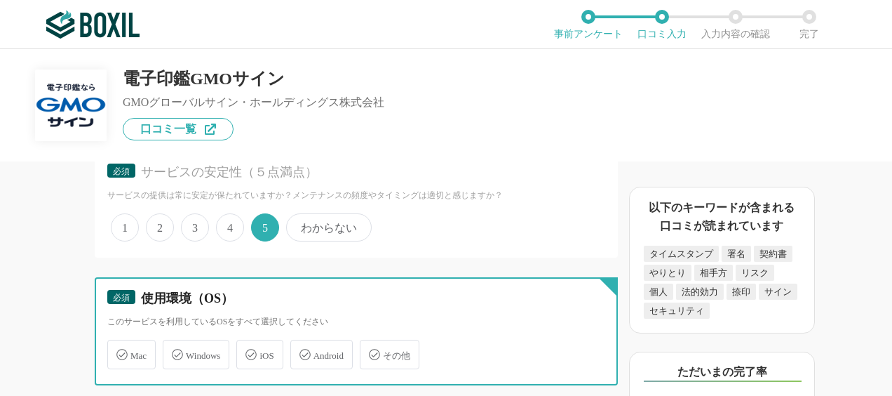
click at [175, 349] on input "Windows" at bounding box center [170, 346] width 9 height 9
checkbox input "true"
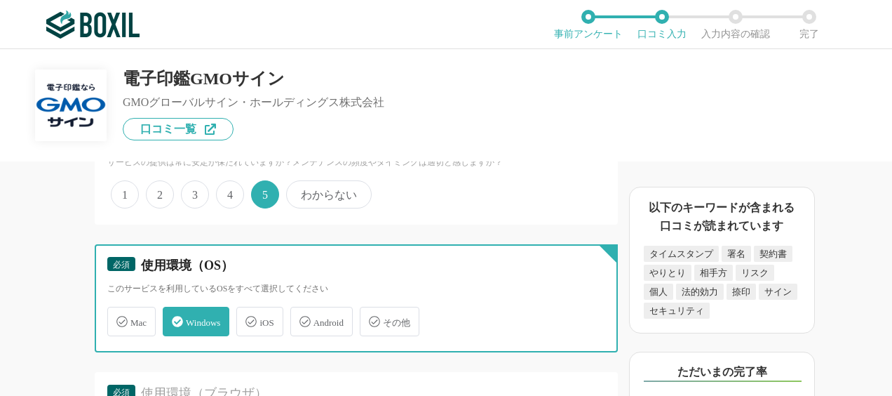
scroll to position [2928, 0]
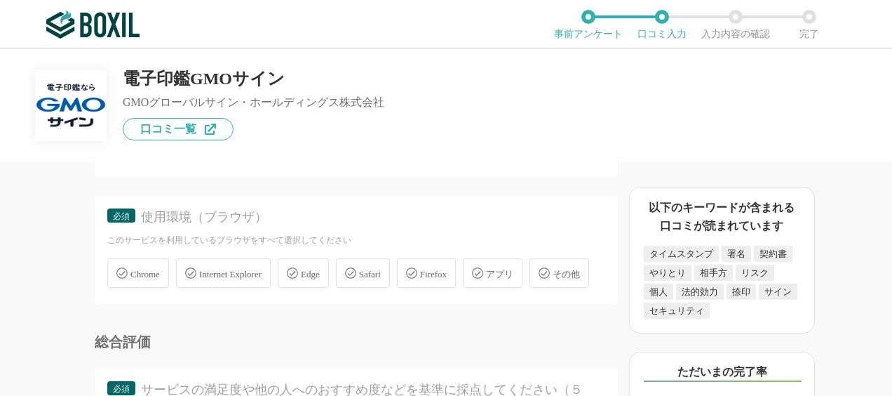
click at [160, 276] on span "Chrome" at bounding box center [144, 274] width 29 height 11
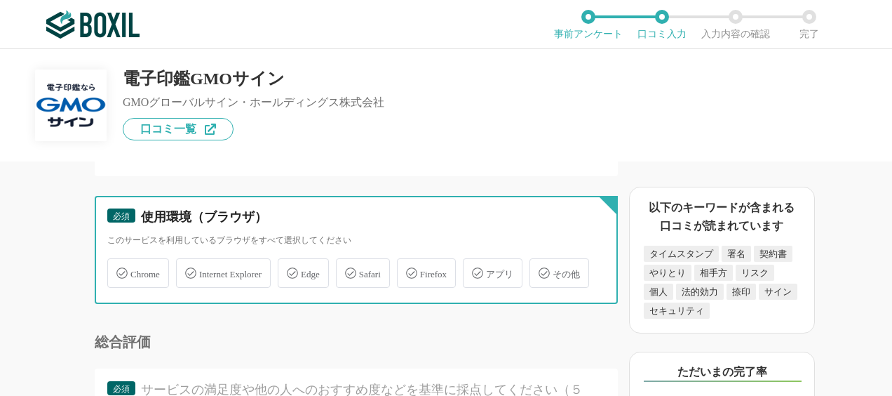
click at [119, 269] on input "Chrome" at bounding box center [114, 264] width 9 height 9
checkbox input "true"
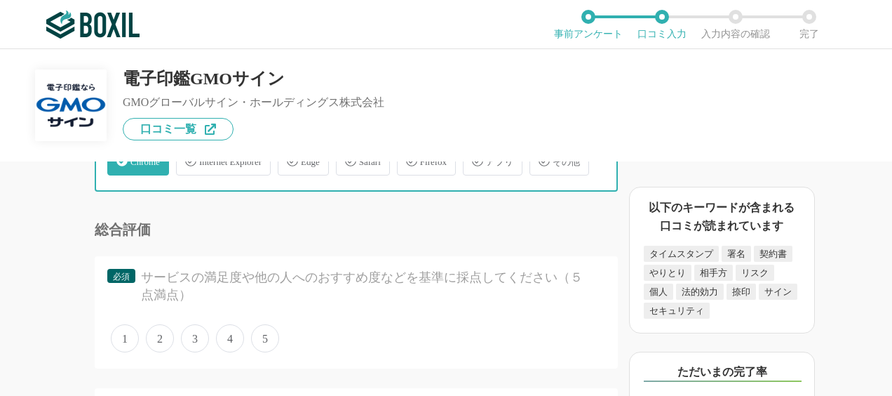
scroll to position [3068, 0]
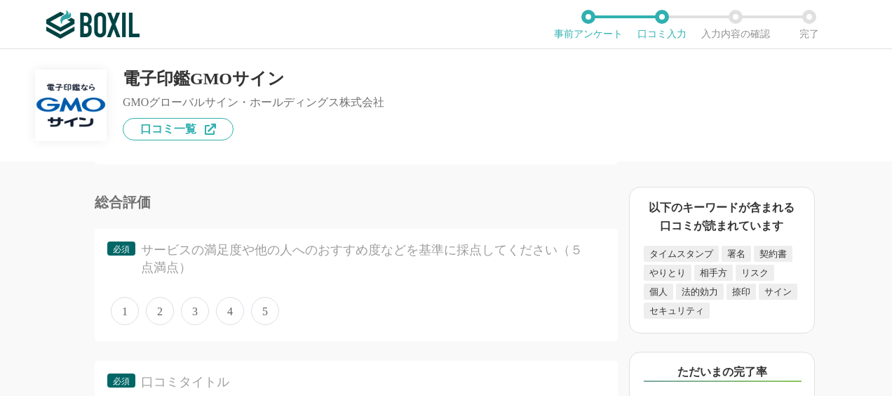
click at [269, 310] on span "5" at bounding box center [265, 311] width 28 height 28
click at [264, 308] on input "5" at bounding box center [259, 303] width 9 height 9
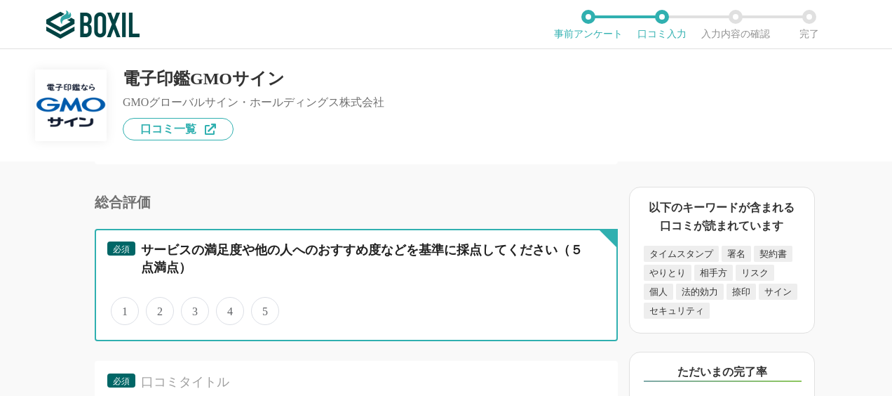
radio input "true"
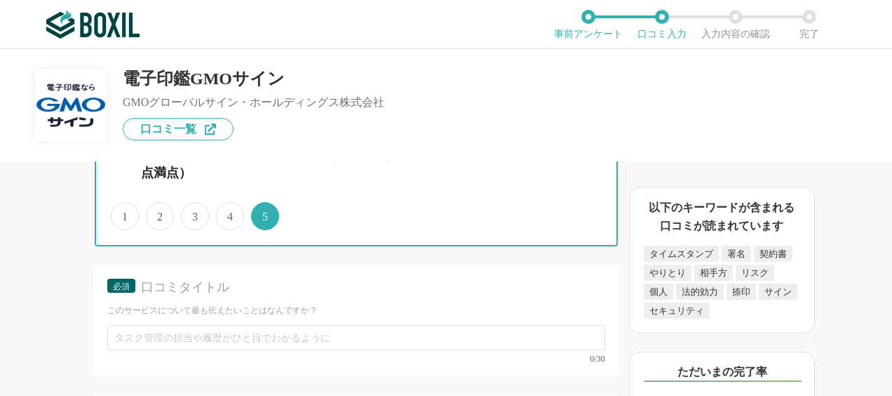
scroll to position [3206, 0]
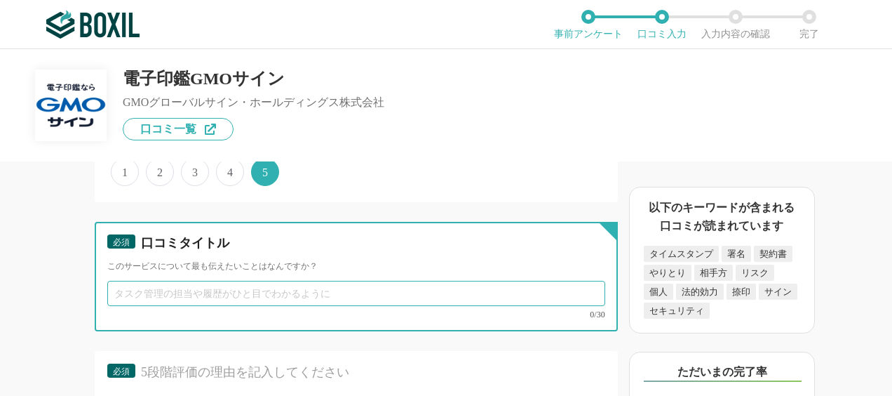
click at [269, 289] on input "text" at bounding box center [356, 293] width 498 height 25
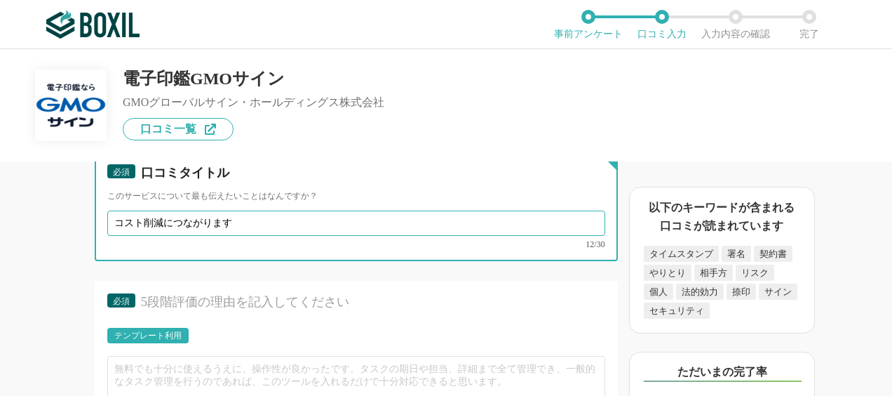
scroll to position [3416, 0]
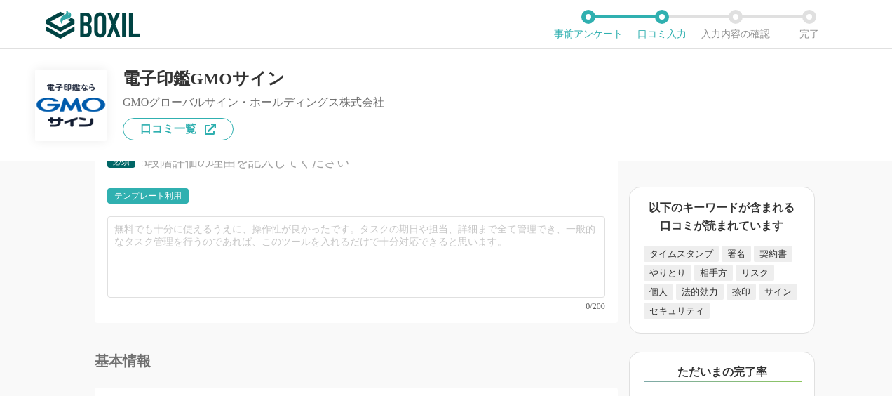
type input "コスト削減につながります"
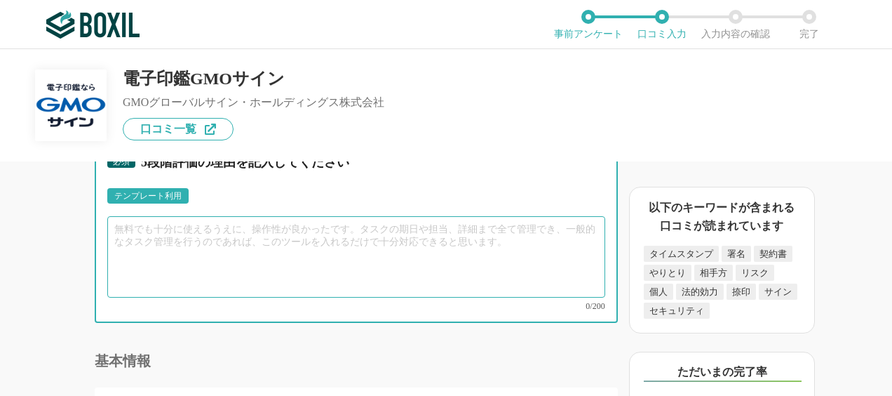
click at [269, 238] on textarea at bounding box center [356, 256] width 498 height 81
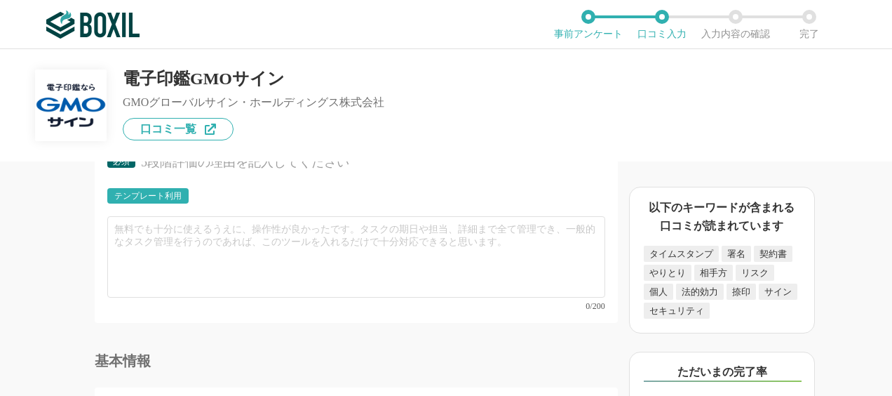
click at [164, 198] on div "テンプレート利用" at bounding box center [147, 195] width 67 height 8
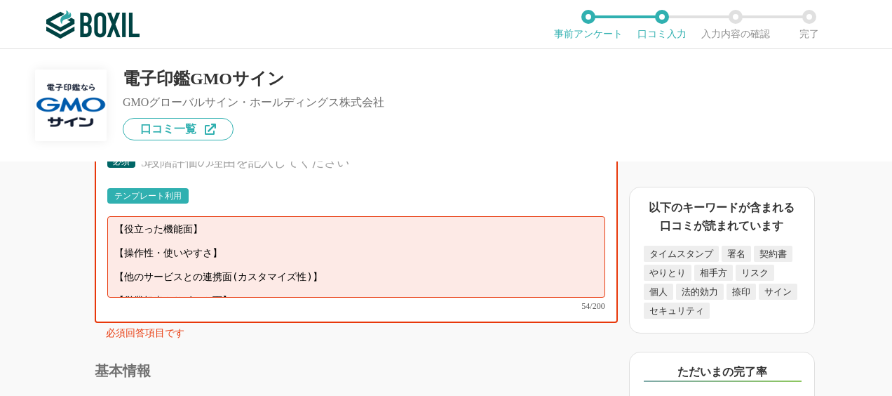
scroll to position [11, 0]
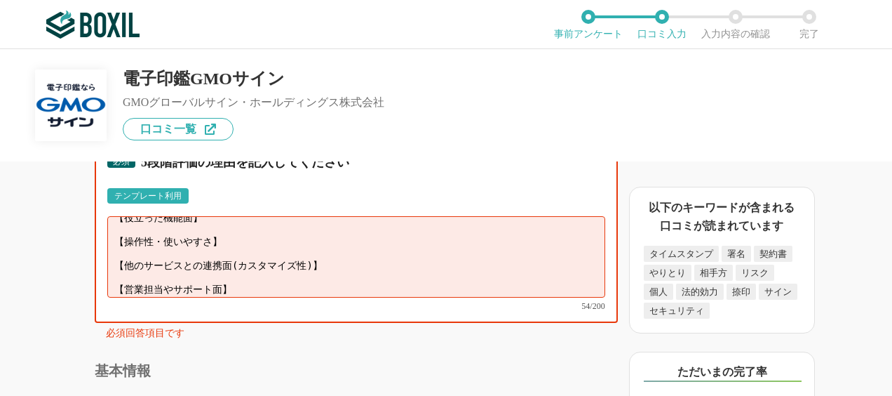
drag, startPoint x: 164, startPoint y: 232, endPoint x: 301, endPoint y: 316, distance: 160.6
click at [301, 316] on div "必須 5段階評価の理由を記入してください テンプレート利用 ፠テンプレート文言が変更されてない箇所がある、または使用できないテキスト（記号）が含まれています。…" at bounding box center [356, 242] width 523 height 203
type textarea "【役立った"
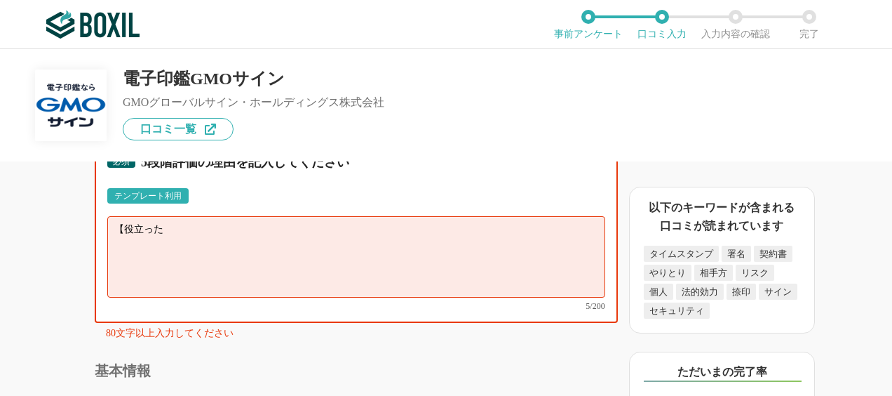
scroll to position [0, 0]
drag, startPoint x: 241, startPoint y: 272, endPoint x: 87, endPoint y: 231, distance: 159.1
click at [87, 231] on div "電子契約システムの機能について（5点満点で評価してください） 証明書発行 1 2 3 4 5 利用していない タイムスタンプ 1 2 3 4 5 利用していな…" at bounding box center [309, 278] width 618 height 234
click at [147, 270] on textarea at bounding box center [356, 256] width 498 height 81
click at [147, 260] on textarea at bounding box center [356, 256] width 498 height 81
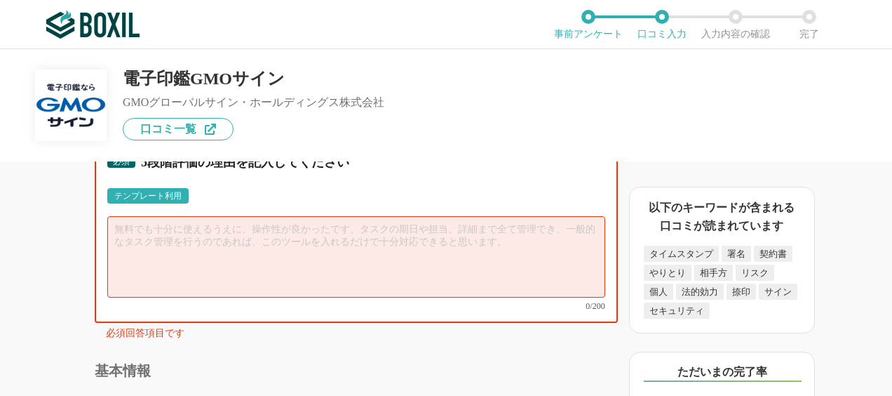
type textarea "８"
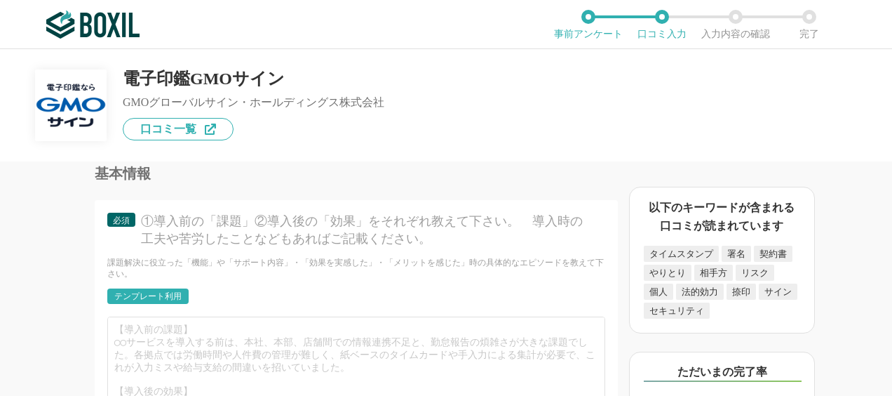
scroll to position [3602, 0]
type textarea "コスト削減につながることはもちろんですが、過去の契約内容やデータをすぐ検索できるため、時間の工数削減にもつながります。デメリットを考えるも、紙の契約と比較する…"
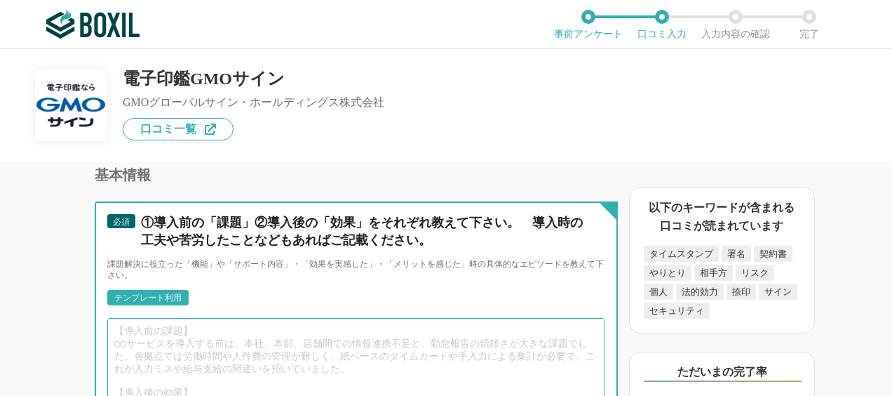
click at [247, 335] on textarea at bounding box center [356, 358] width 498 height 81
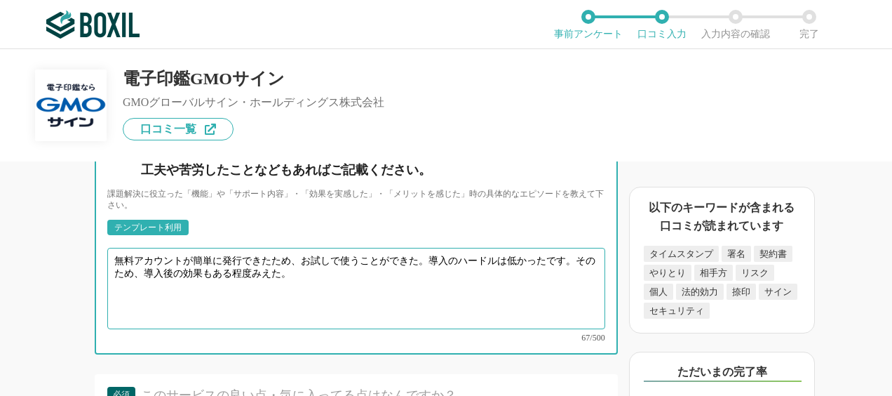
scroll to position [3812, 0]
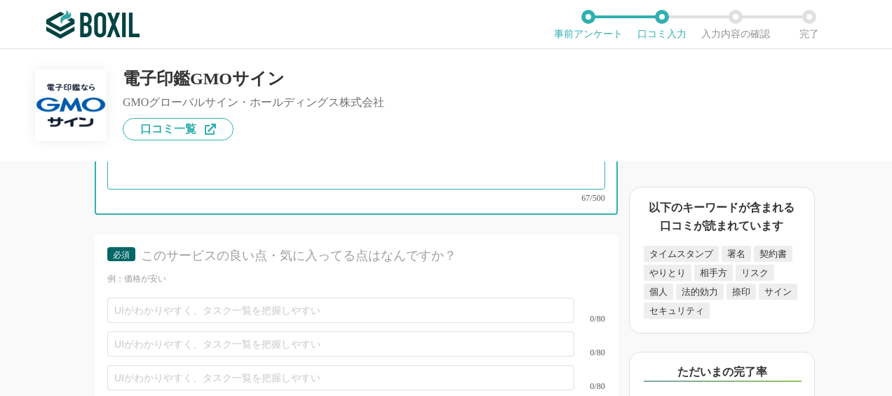
type textarea "無料アカウントが簡単に発行できたため、お試しで使うことができた。導入のハードルは低かったです。そのため、導入後の効果もある程度みえた。"
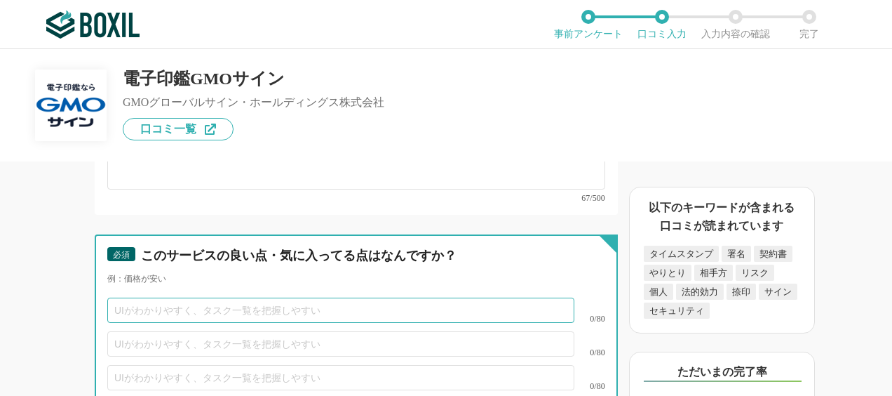
click at [247, 297] on input "text" at bounding box center [340, 309] width 467 height 25
type input "価格が安い"
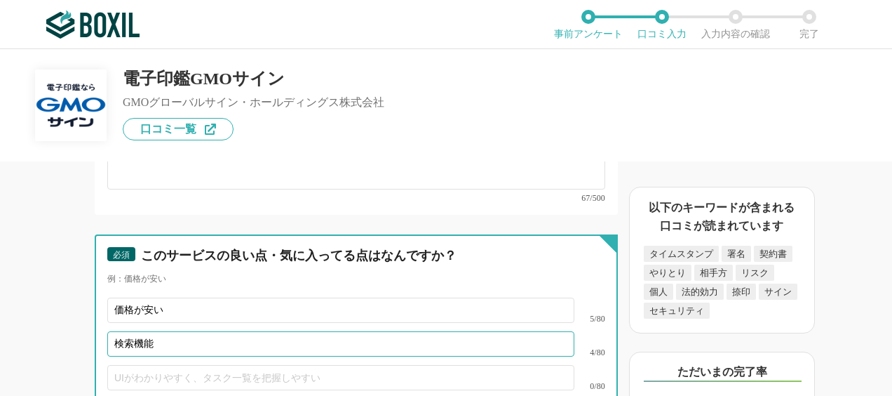
scroll to position [4090, 0]
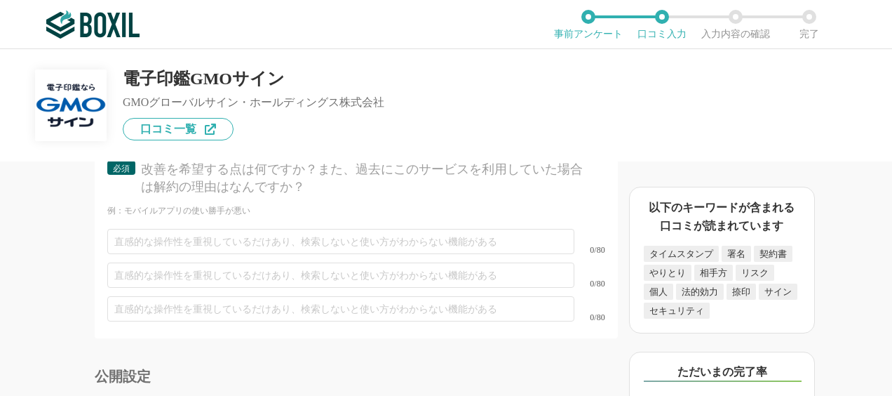
type input "検索機能"
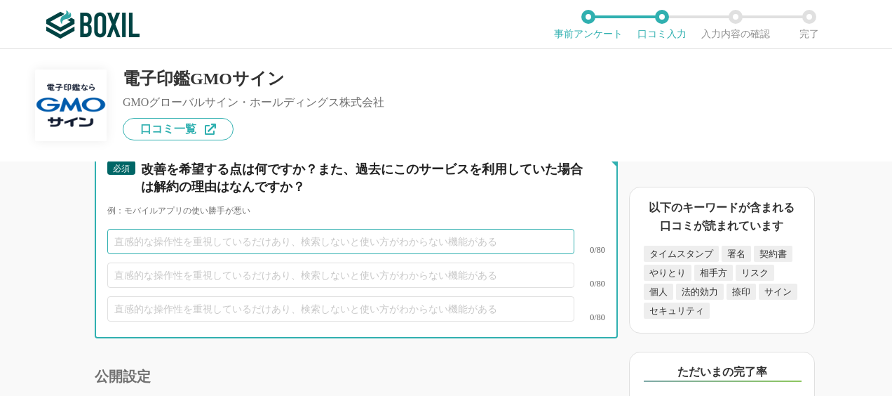
click at [199, 233] on input "text" at bounding box center [340, 241] width 467 height 25
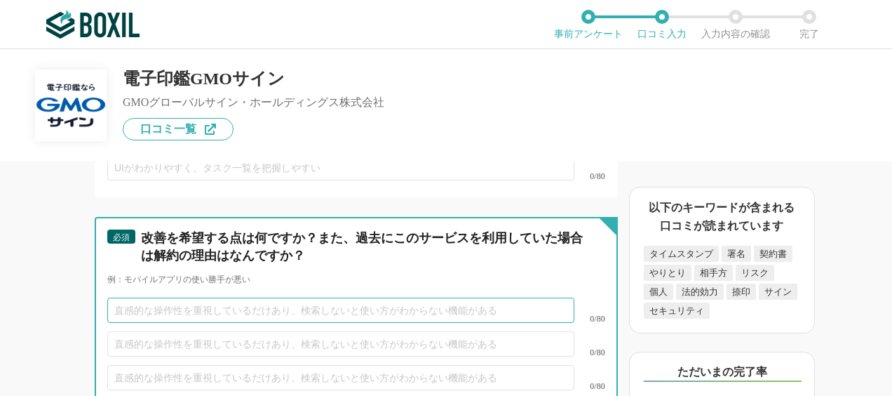
scroll to position [4021, 0]
type input "高"
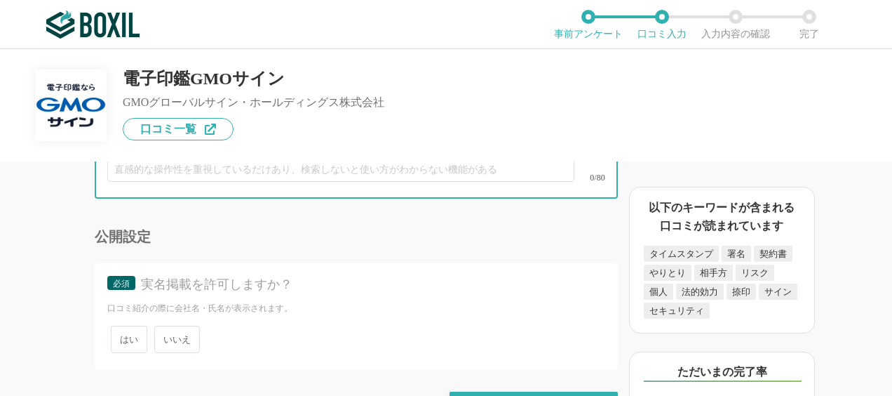
type input "価格が高い"
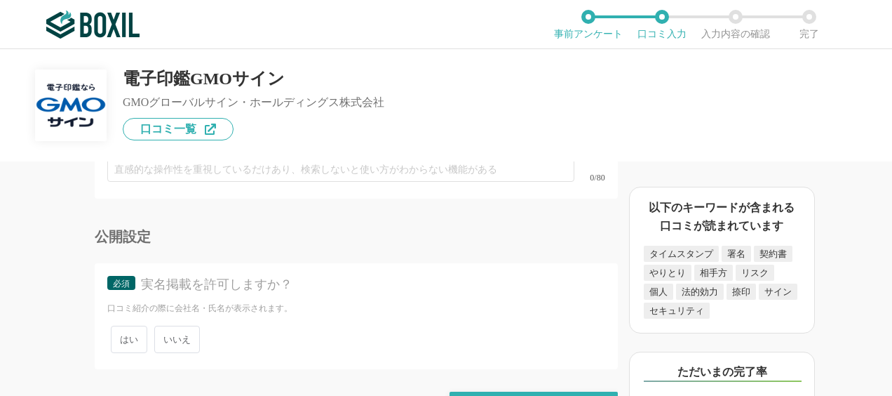
click at [182, 333] on span "いいえ" at bounding box center [177, 338] width 46 height 27
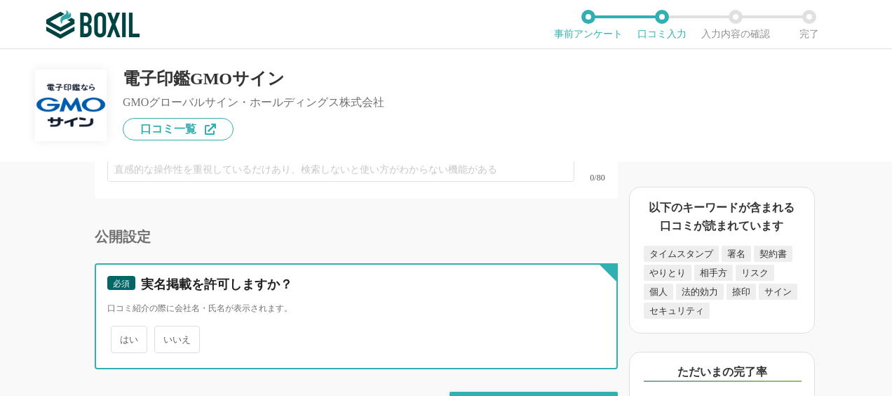
click at [167, 333] on input "いいえ" at bounding box center [162, 332] width 9 height 9
radio input "true"
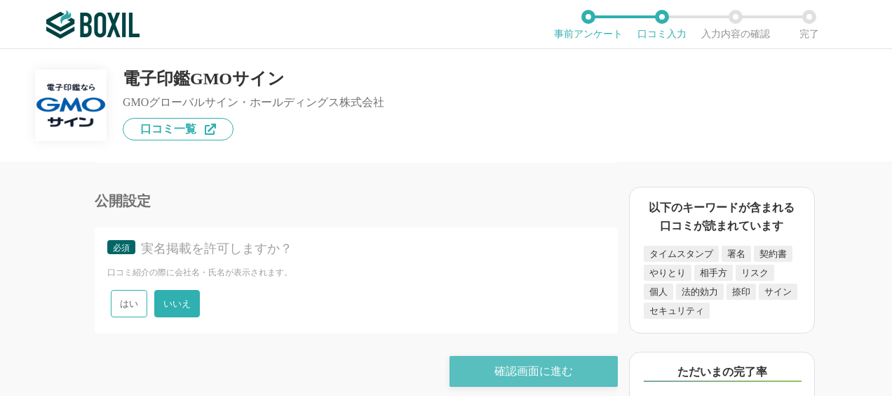
click at [529, 356] on div "確認画面に進む" at bounding box center [534, 371] width 168 height 31
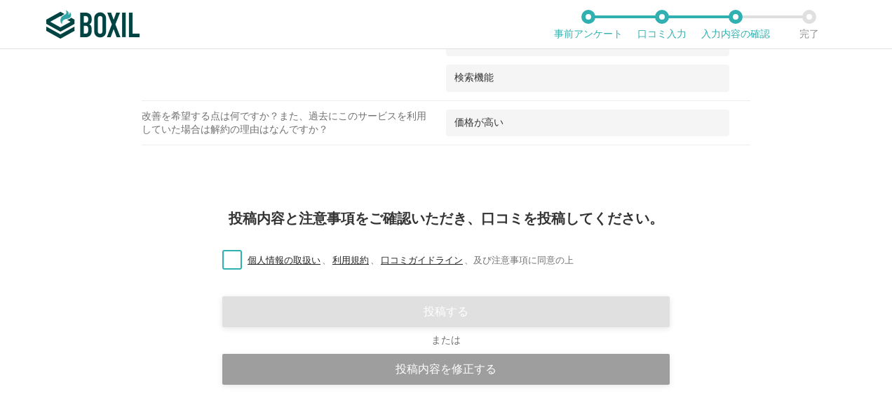
scroll to position [1774, 0]
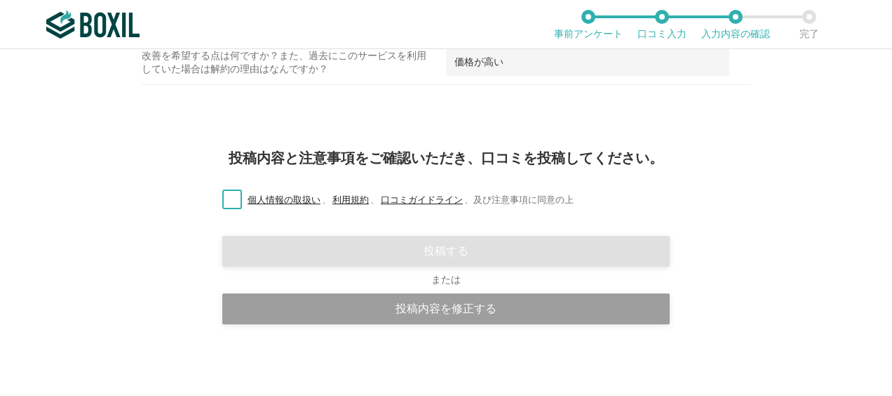
click at [222, 195] on label "個人情報の取扱い 、 利用規約 、 口コミガイドライン 、 及び注意事項に同意の上" at bounding box center [392, 200] width 363 height 15
click at [0, 0] on input "個人情報の取扱い 、 利用規約 、 口コミガイドライン 、 及び注意事項に同意の上" at bounding box center [0, 0] width 0 height 0
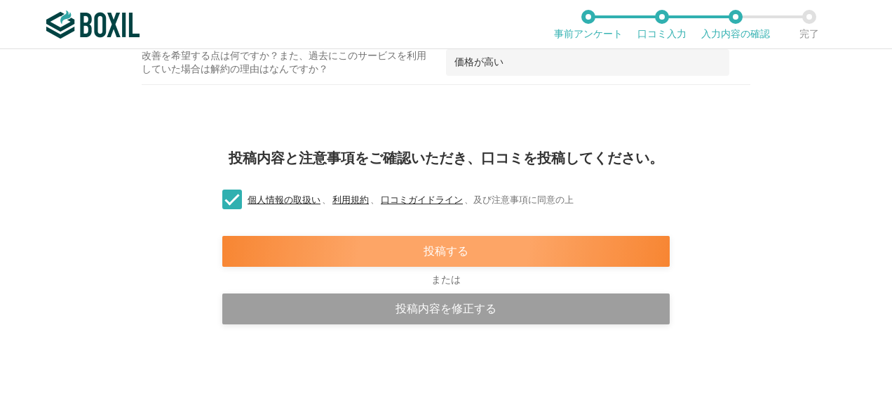
click at [268, 242] on div "投稿する" at bounding box center [445, 251] width 447 height 31
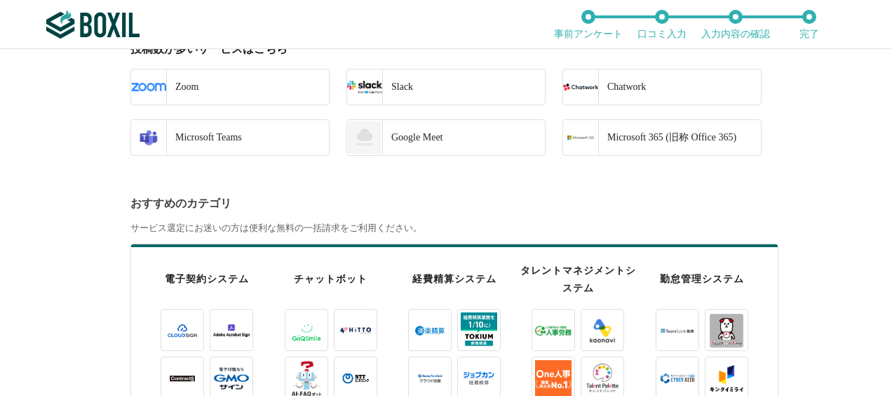
scroll to position [421, 0]
